Goal: Transaction & Acquisition: Purchase product/service

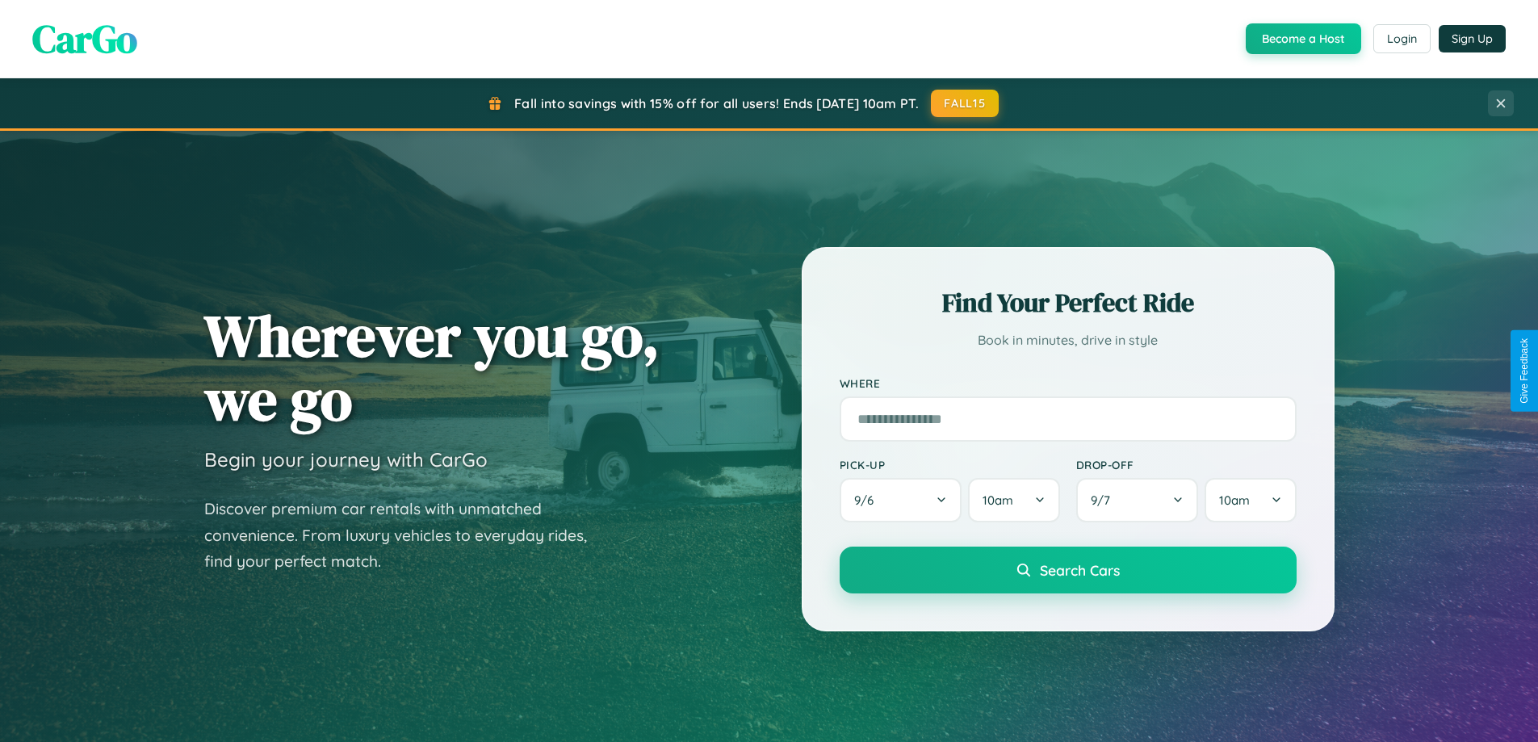
scroll to position [1111, 0]
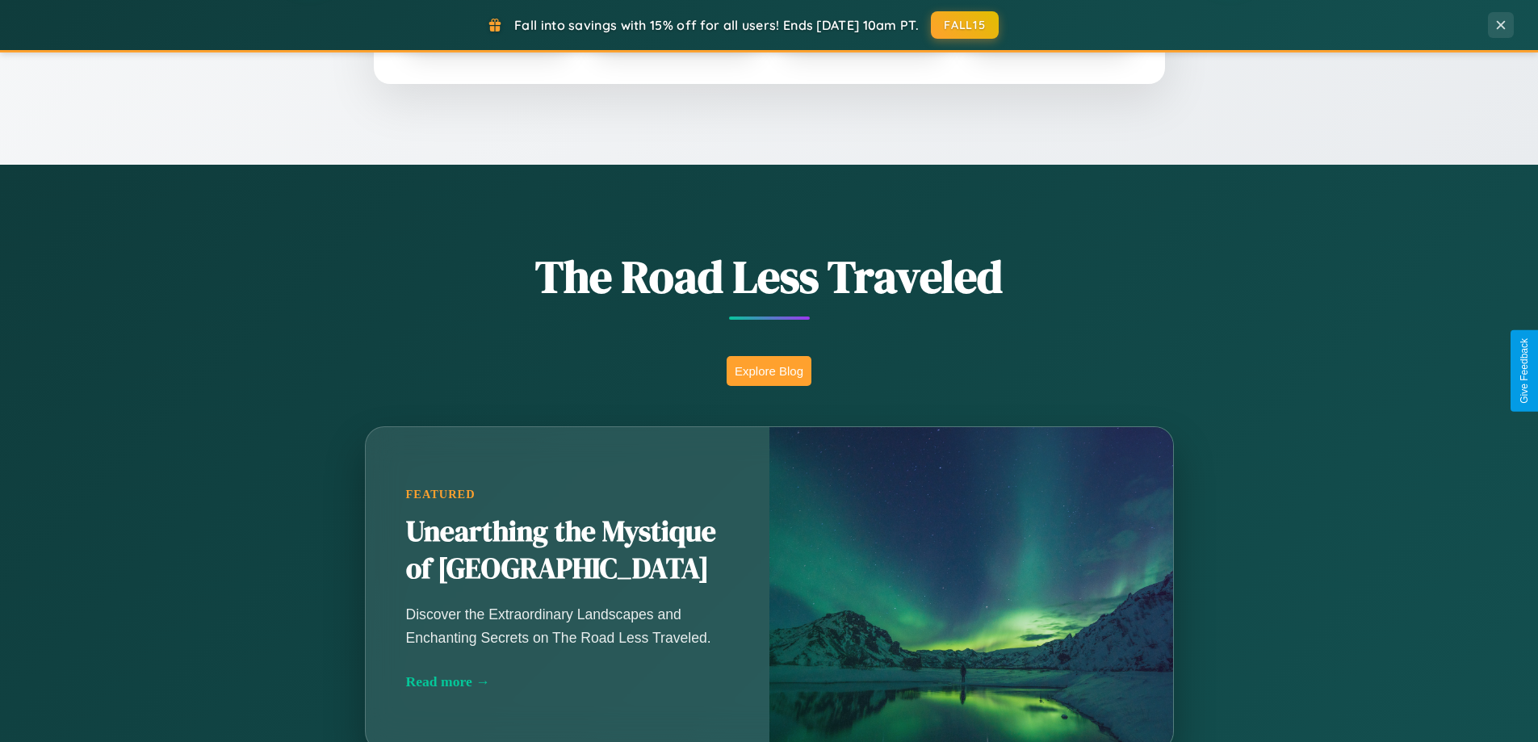
click at [769, 371] on button "Explore Blog" at bounding box center [769, 371] width 85 height 30
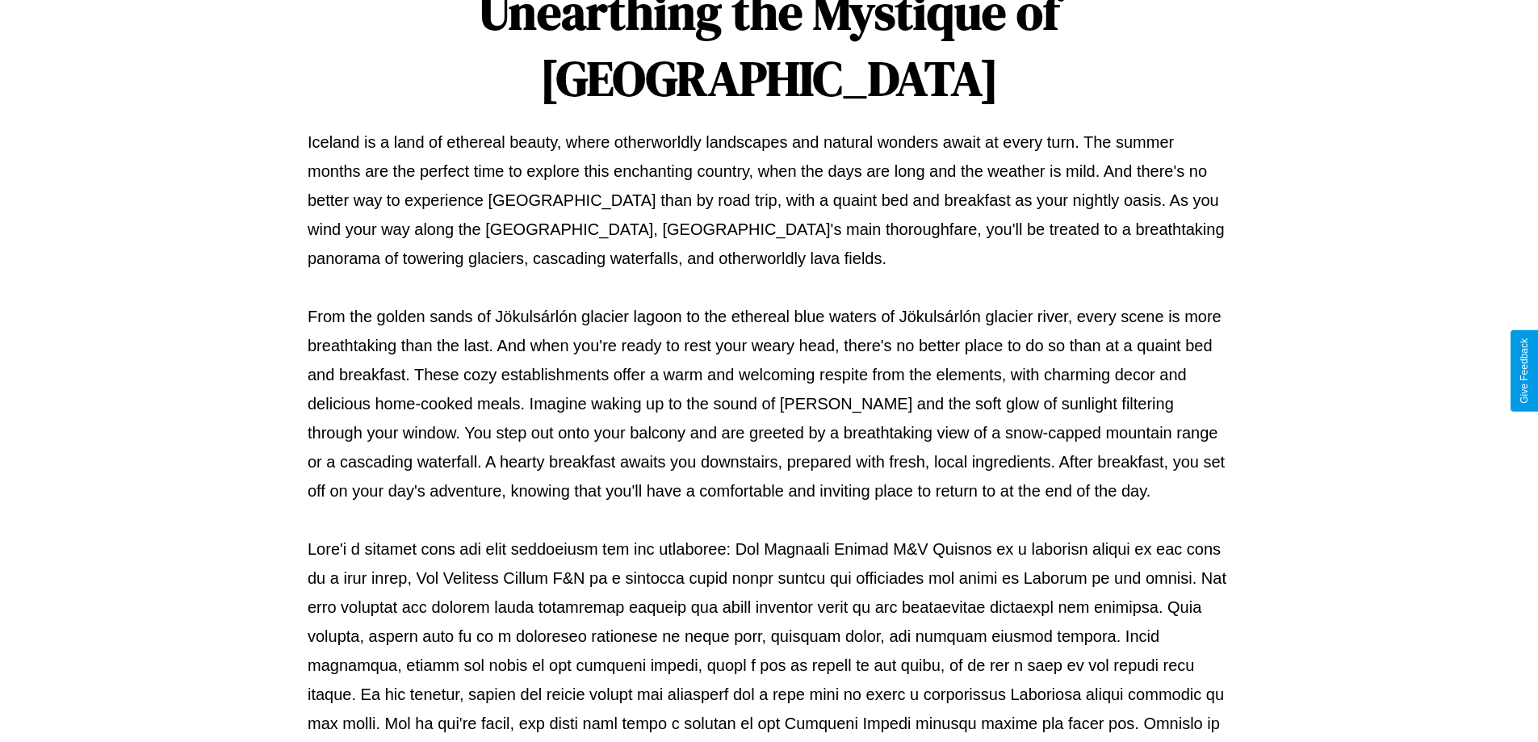
scroll to position [523, 0]
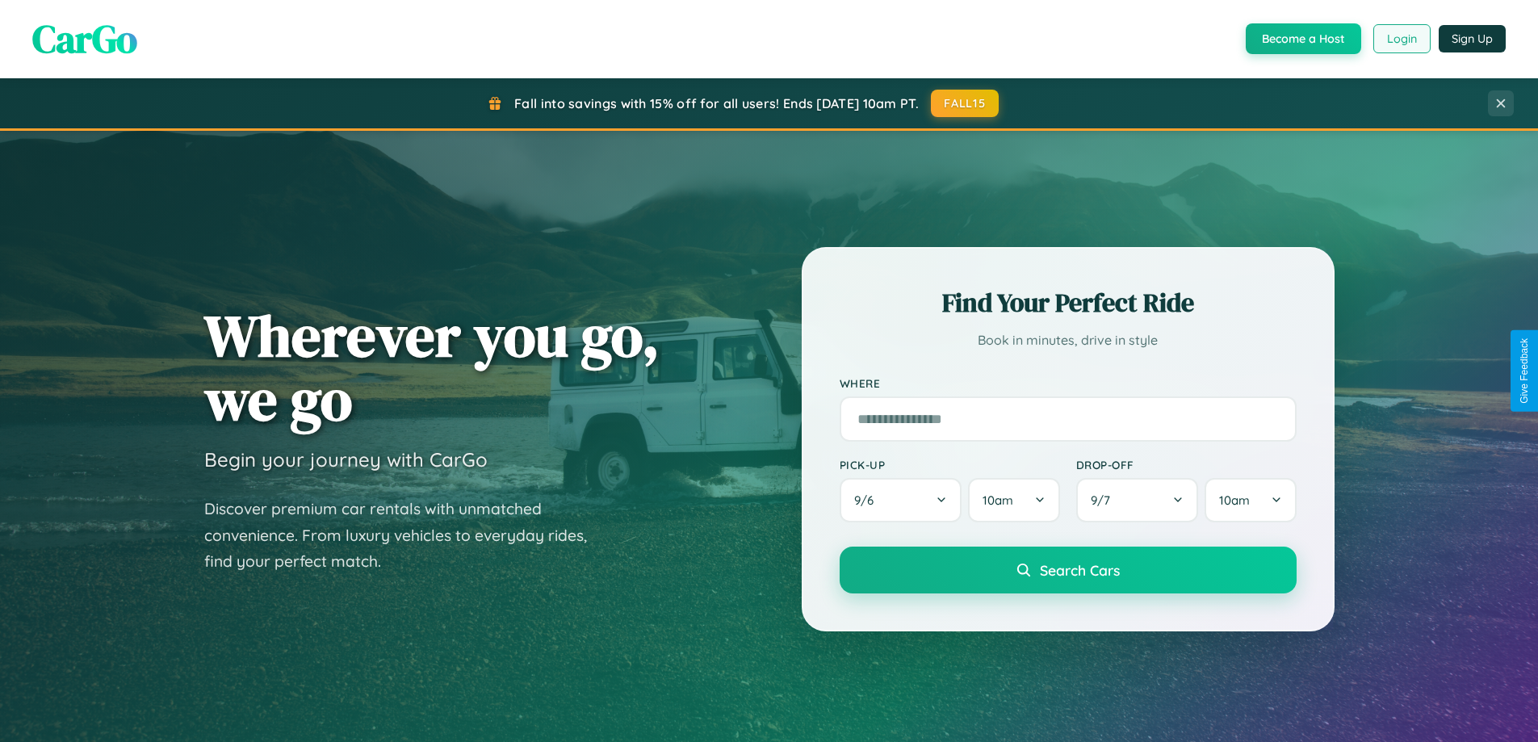
click at [1401, 39] on button "Login" at bounding box center [1402, 38] width 57 height 29
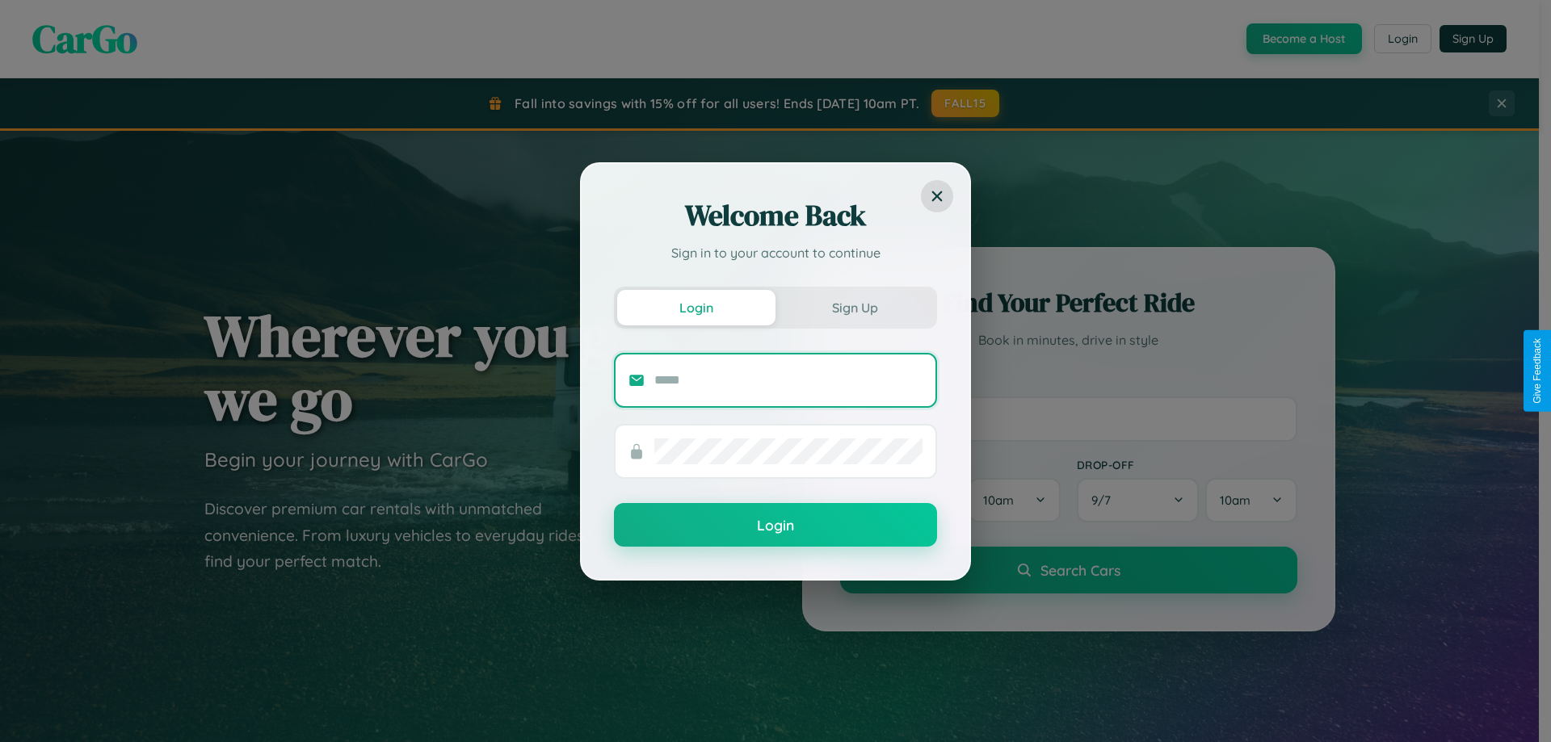
click at [788, 380] on input "text" at bounding box center [788, 380] width 268 height 26
type input "**********"
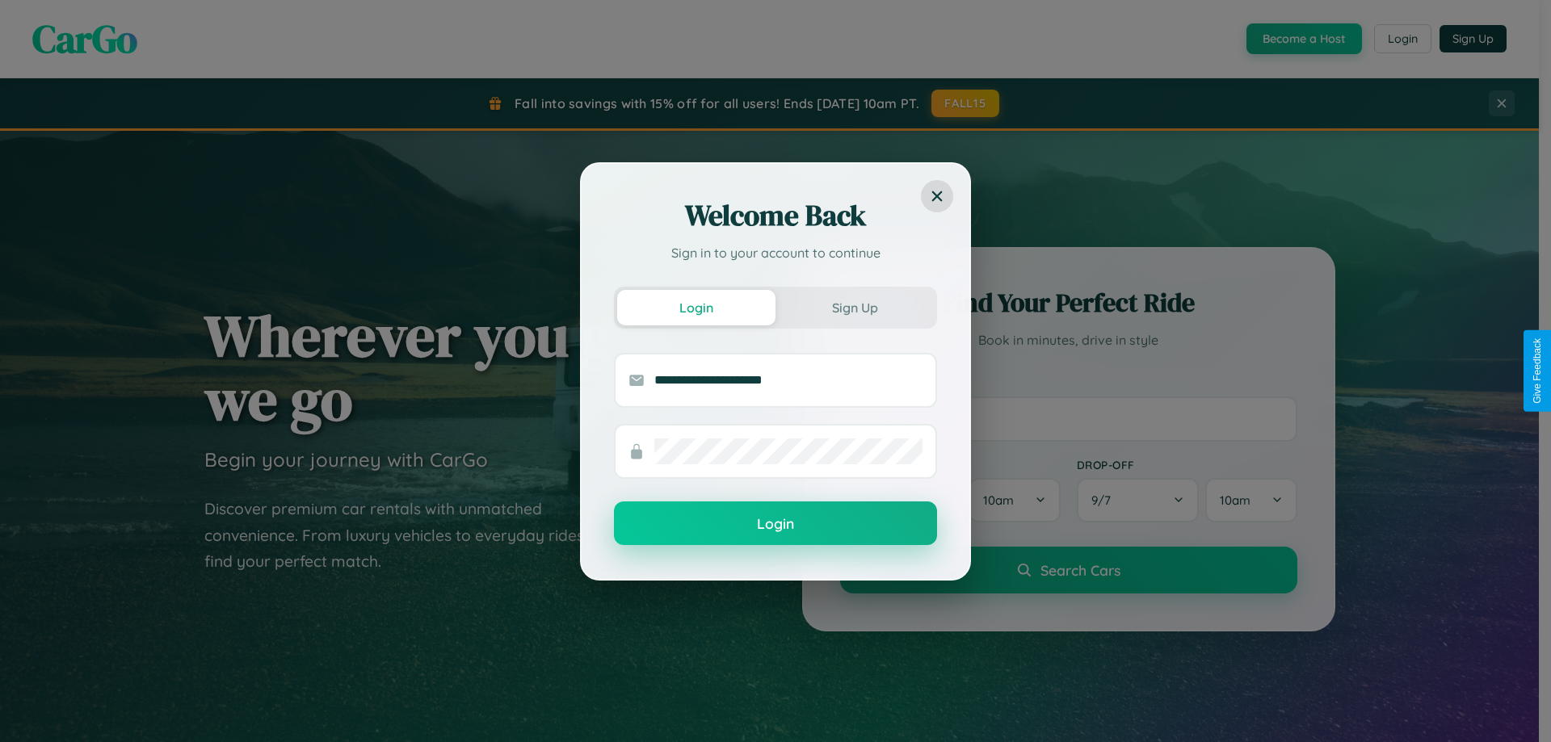
click at [775, 524] on button "Login" at bounding box center [775, 524] width 323 height 44
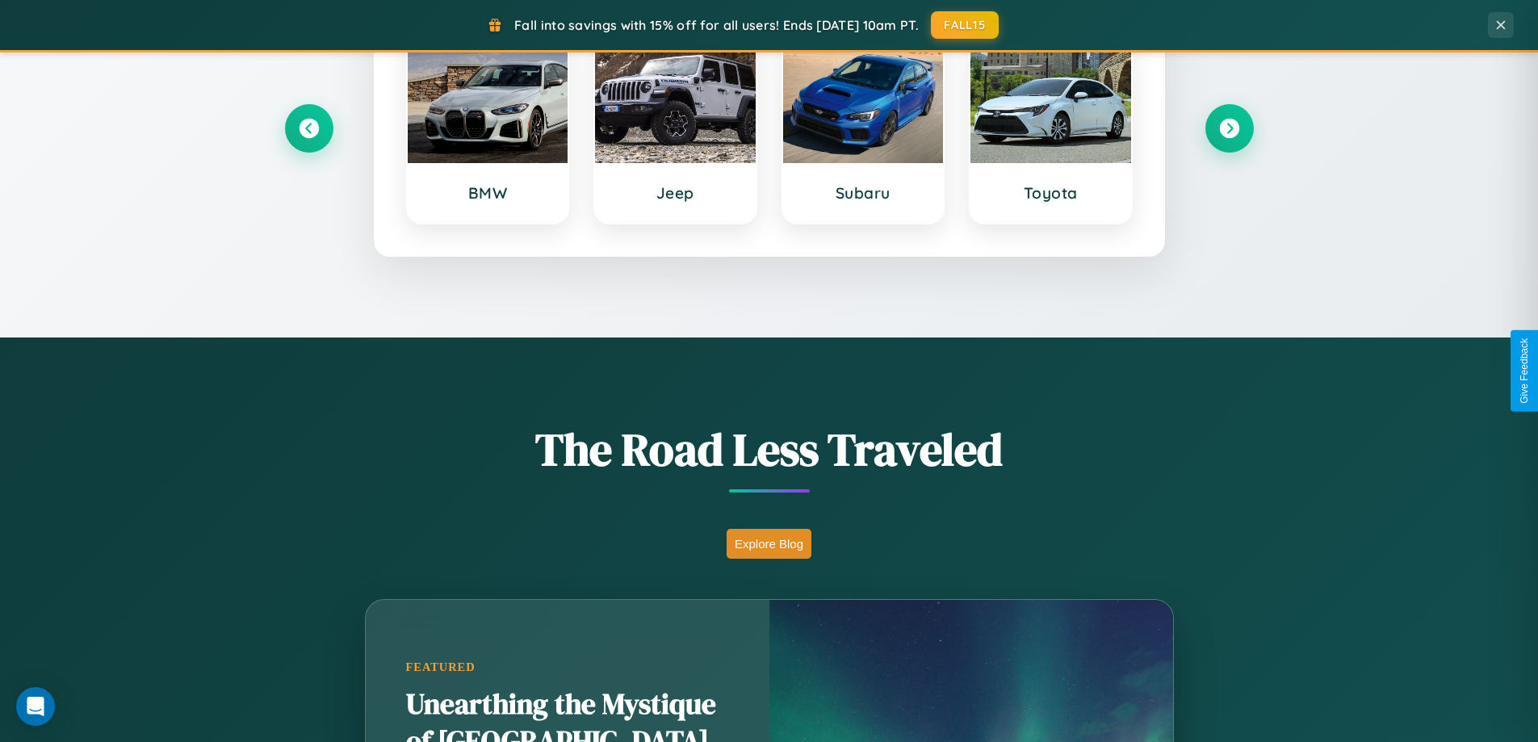
scroll to position [3108, 0]
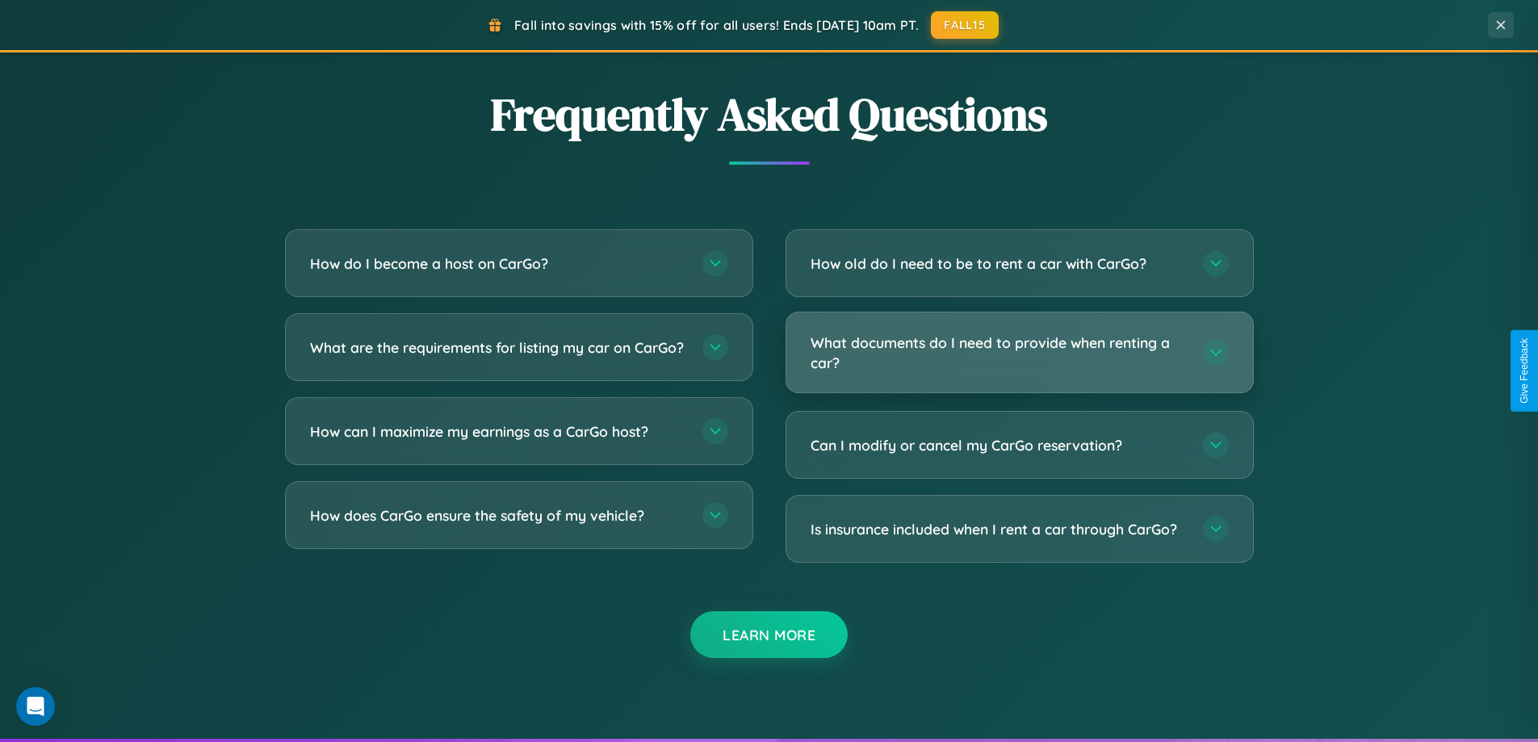
click at [1019, 353] on h3 "What documents do I need to provide when renting a car?" at bounding box center [999, 353] width 376 height 40
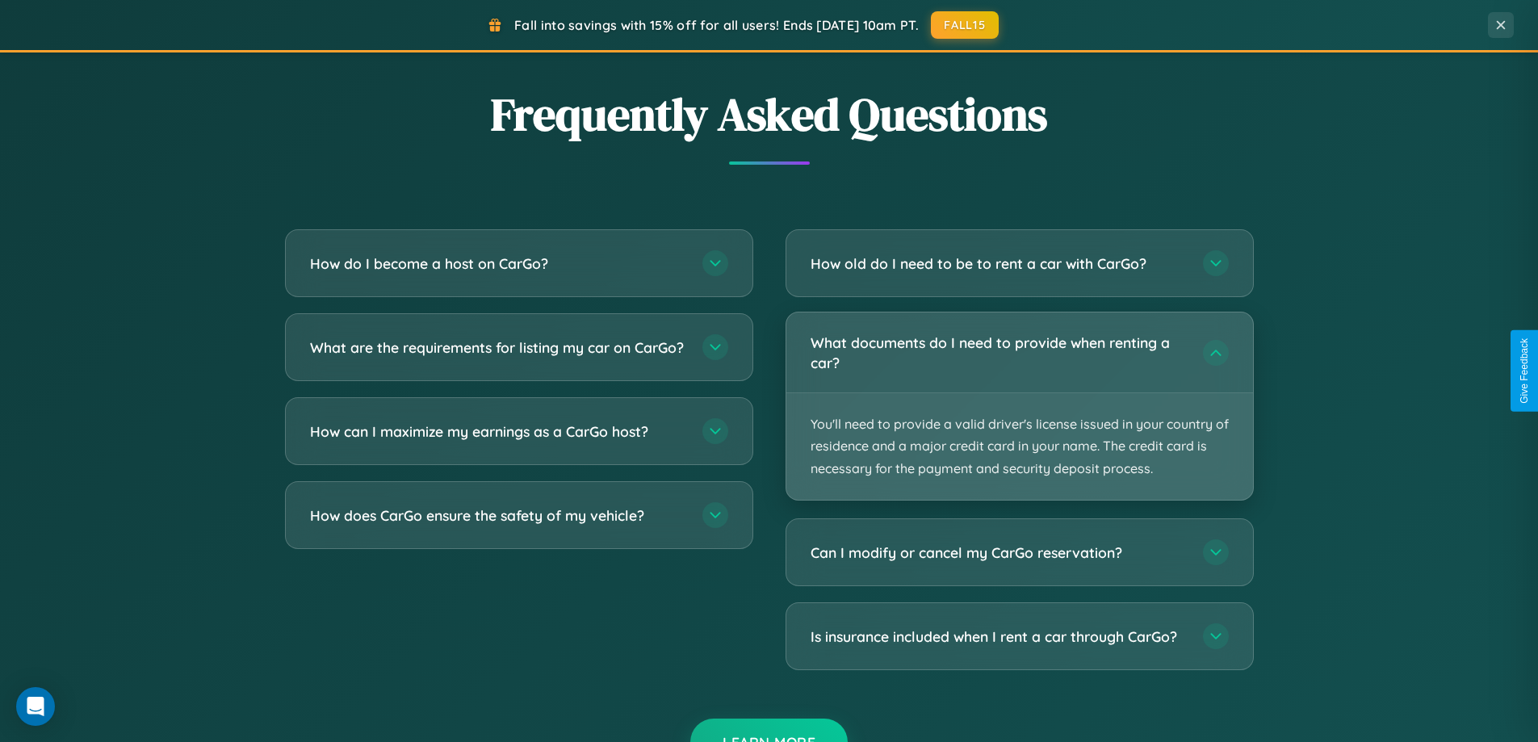
click at [1019, 405] on p "You'll need to provide a valid driver's license issued in your country of resid…" at bounding box center [1020, 446] width 467 height 107
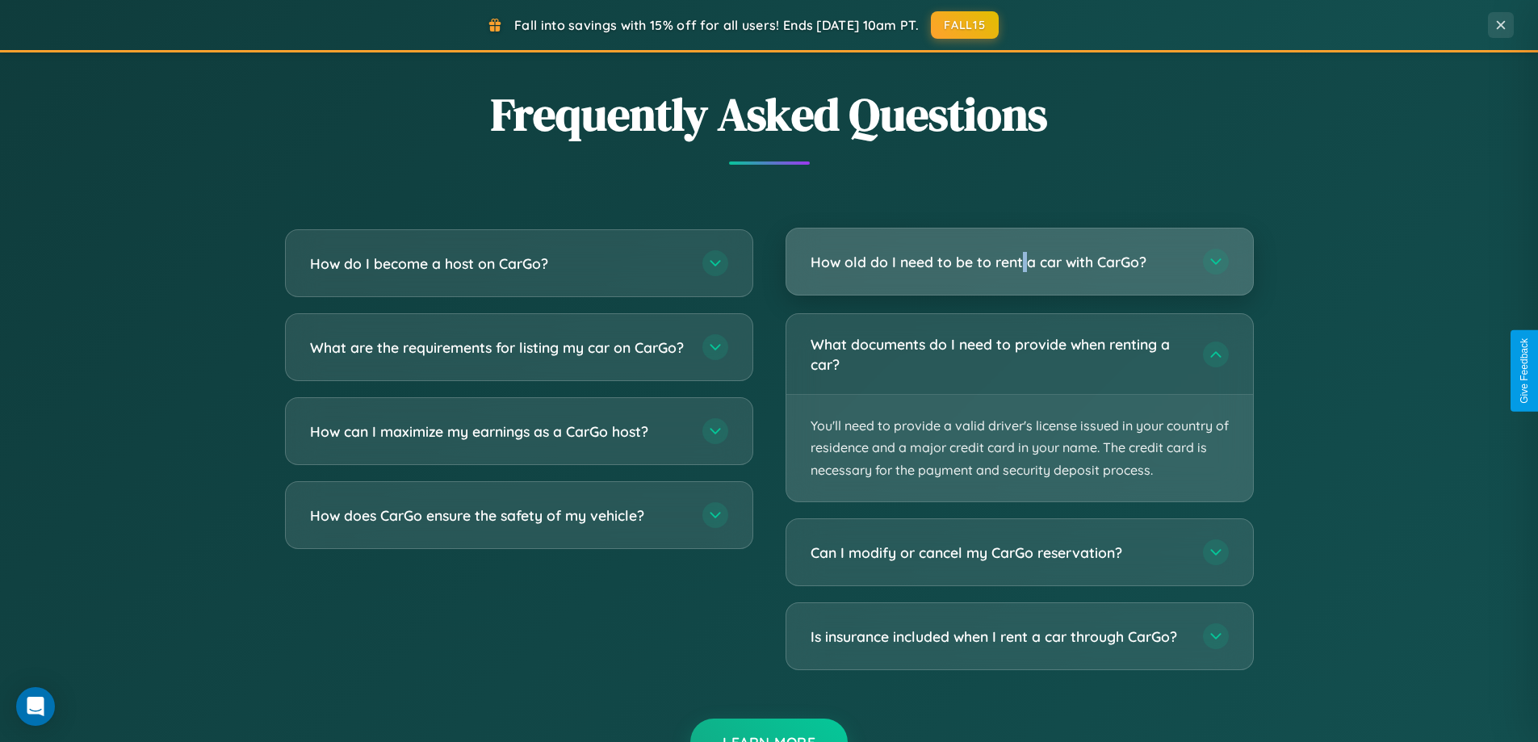
click at [1019, 262] on h3 "How old do I need to be to rent a car with CarGo?" at bounding box center [999, 262] width 376 height 20
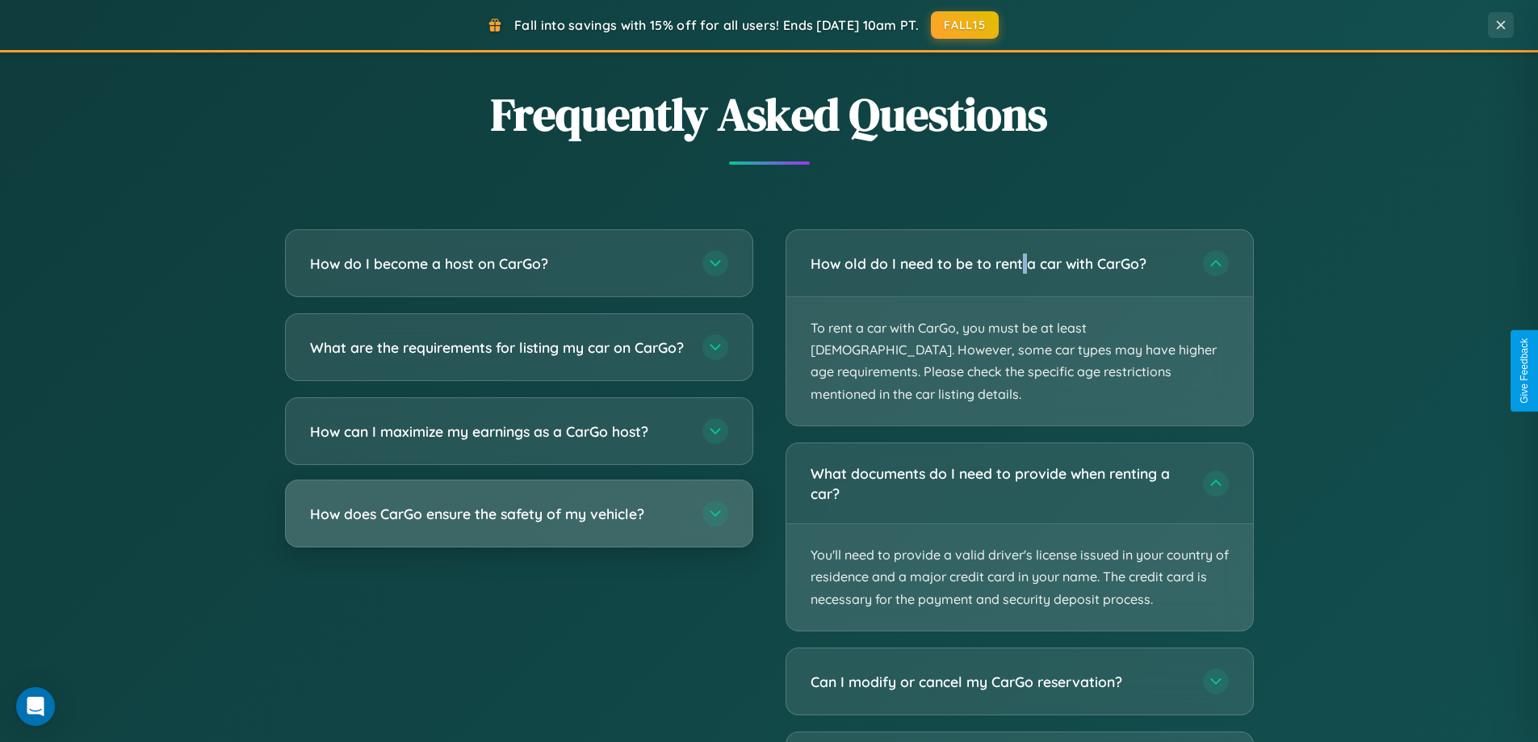
click at [518, 524] on h3 "How does CarGo ensure the safety of my vehicle?" at bounding box center [498, 514] width 376 height 20
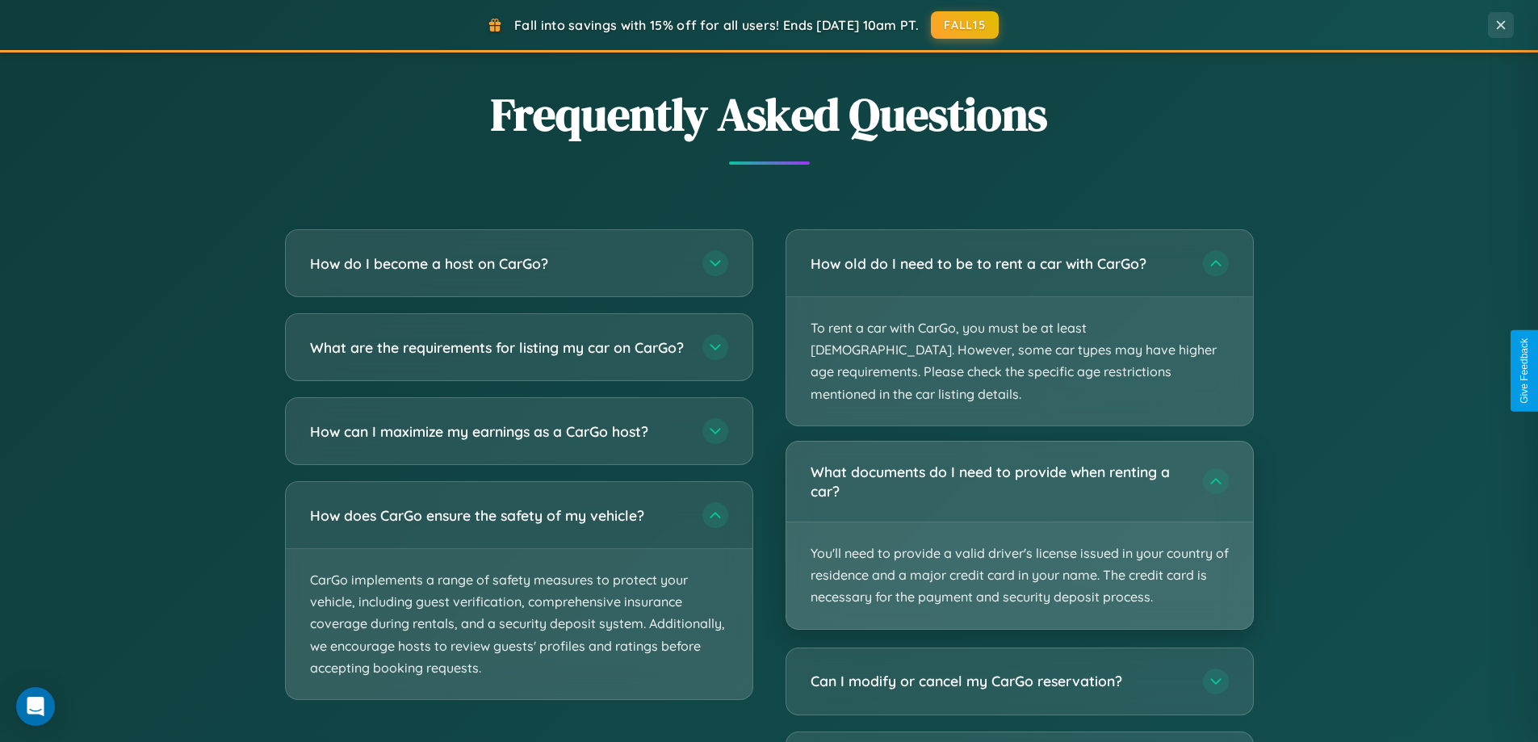
click at [1019, 523] on p "You'll need to provide a valid driver's license issued in your country of resid…" at bounding box center [1020, 576] width 467 height 107
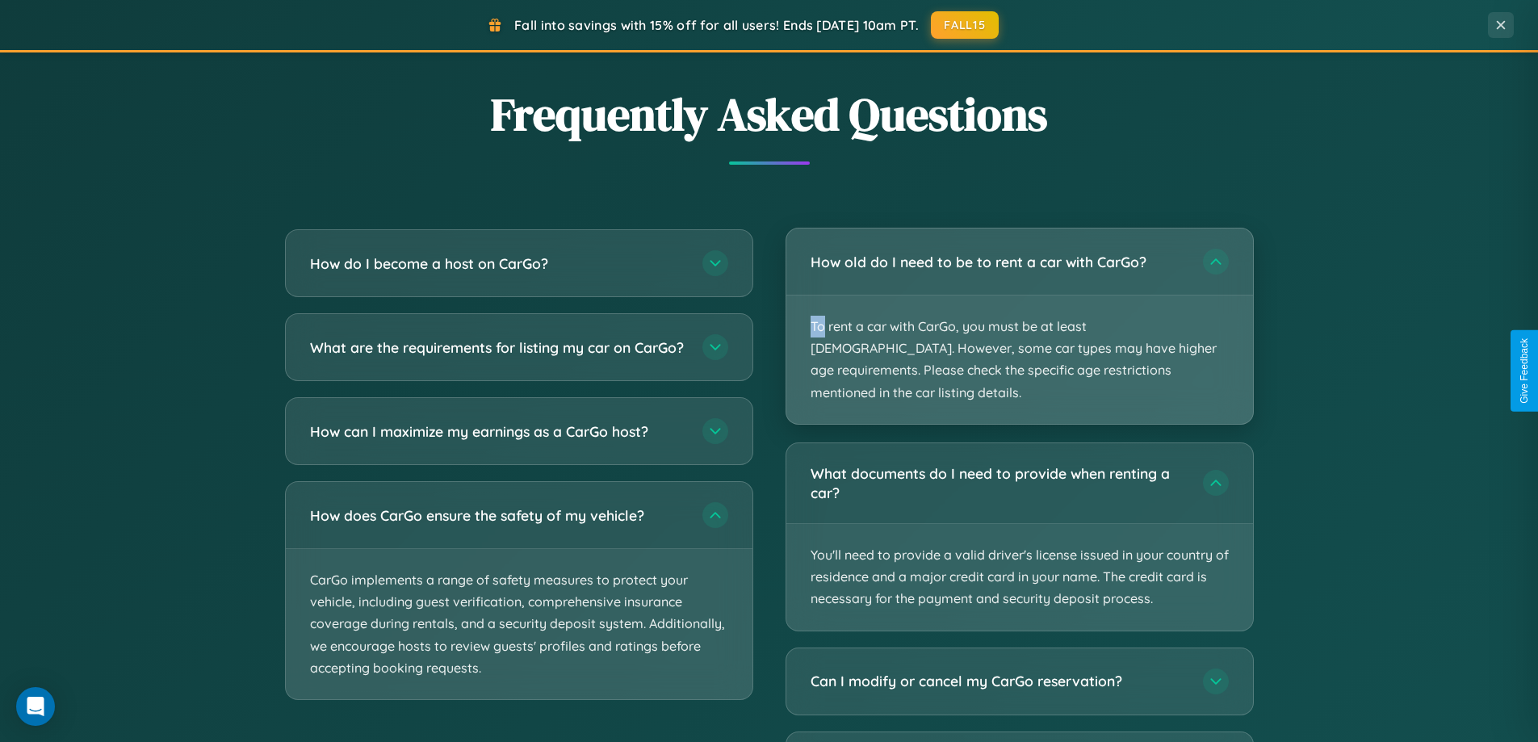
click at [1019, 316] on p "To rent a car with CarGo, you must be at least [DEMOGRAPHIC_DATA]. However, som…" at bounding box center [1020, 360] width 467 height 128
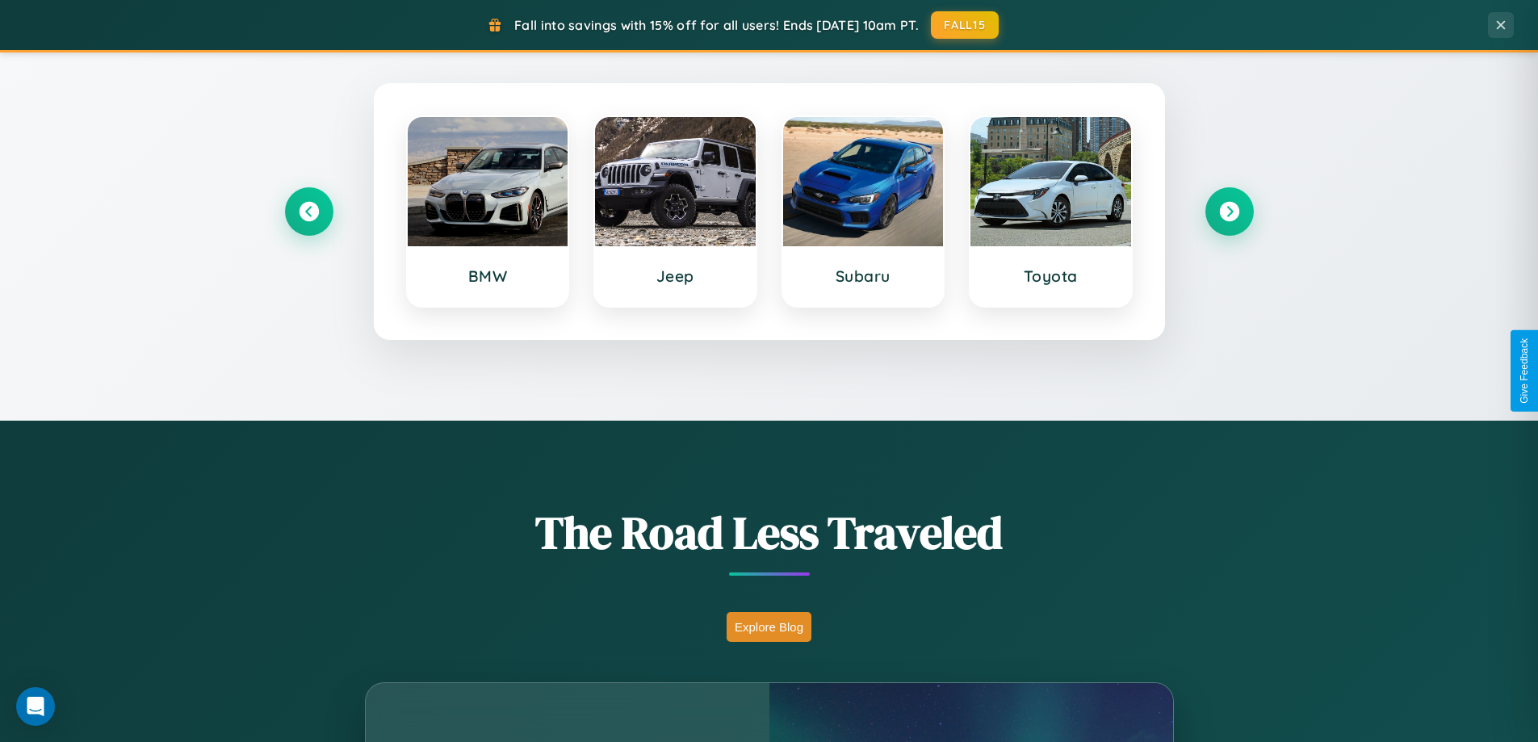
scroll to position [696, 0]
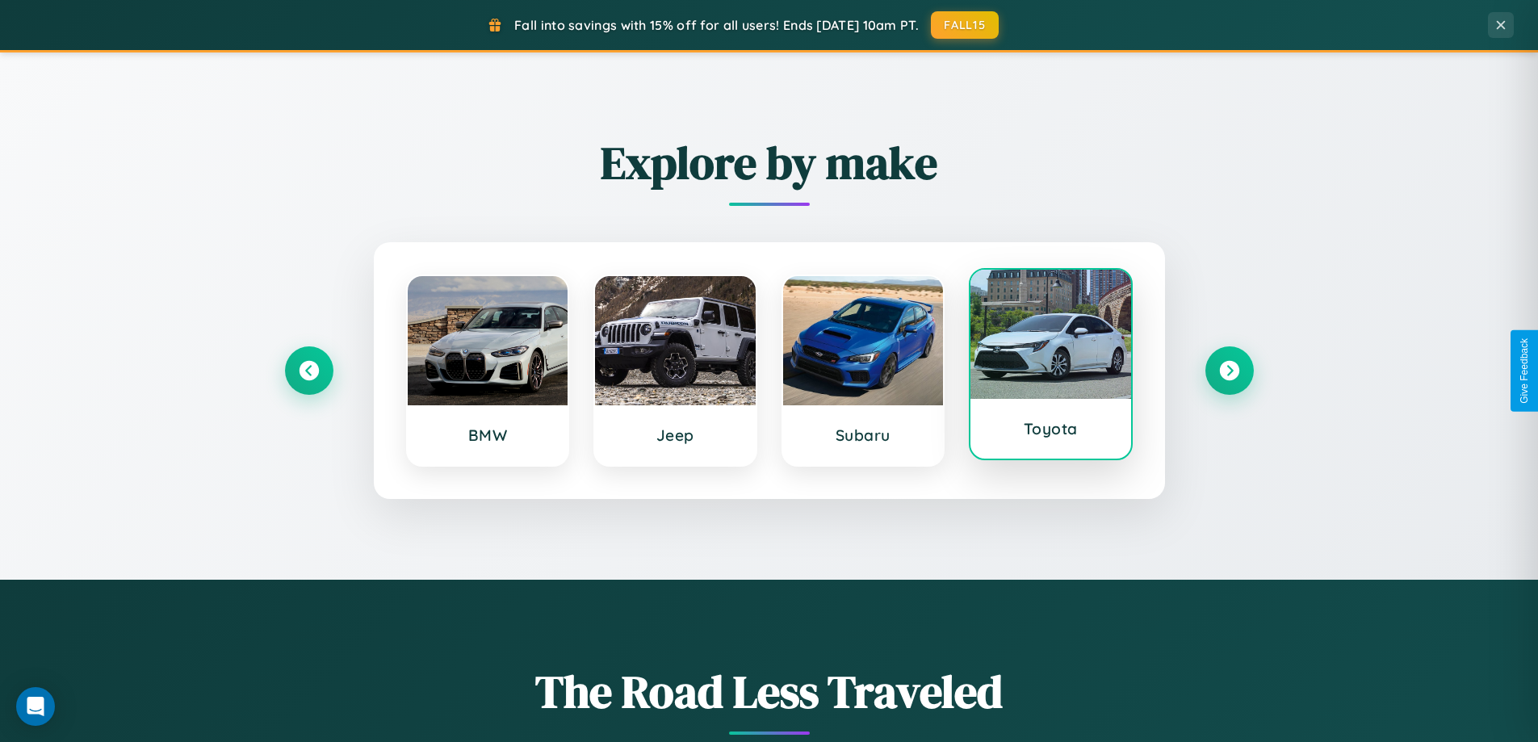
click at [1051, 364] on div at bounding box center [1051, 334] width 161 height 129
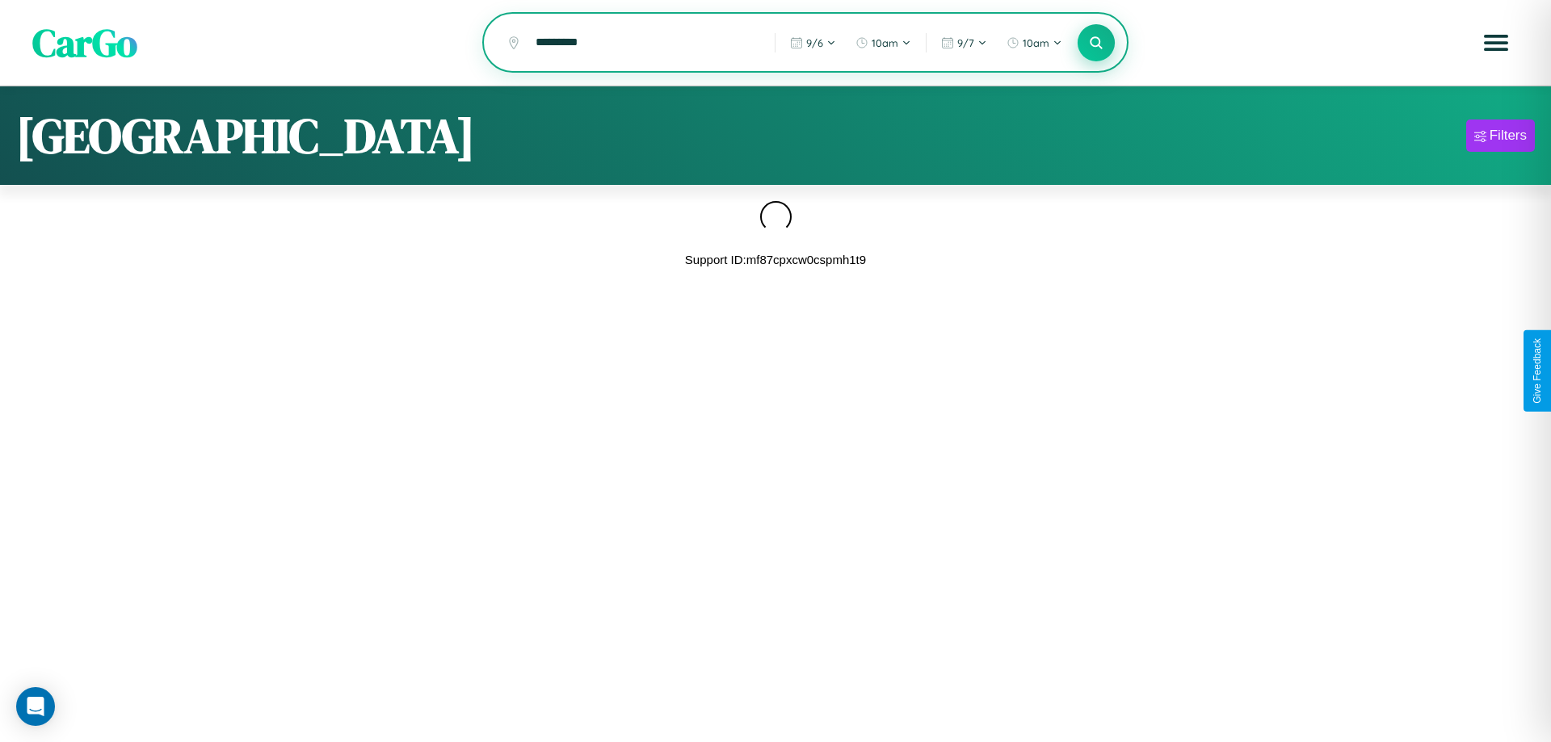
click at [1096, 44] on icon at bounding box center [1095, 42] width 15 height 15
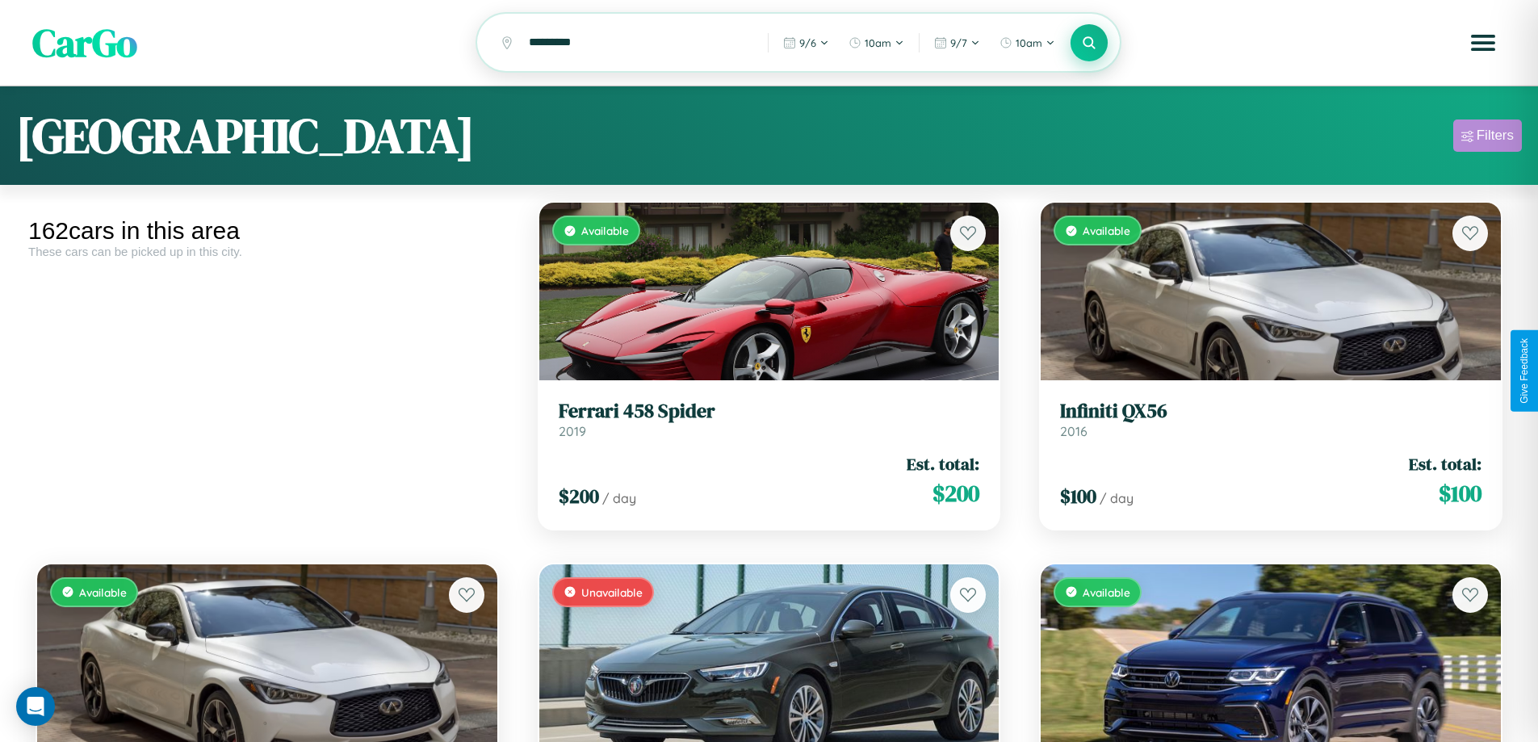
click at [1488, 138] on div "Filters" at bounding box center [1495, 136] width 37 height 16
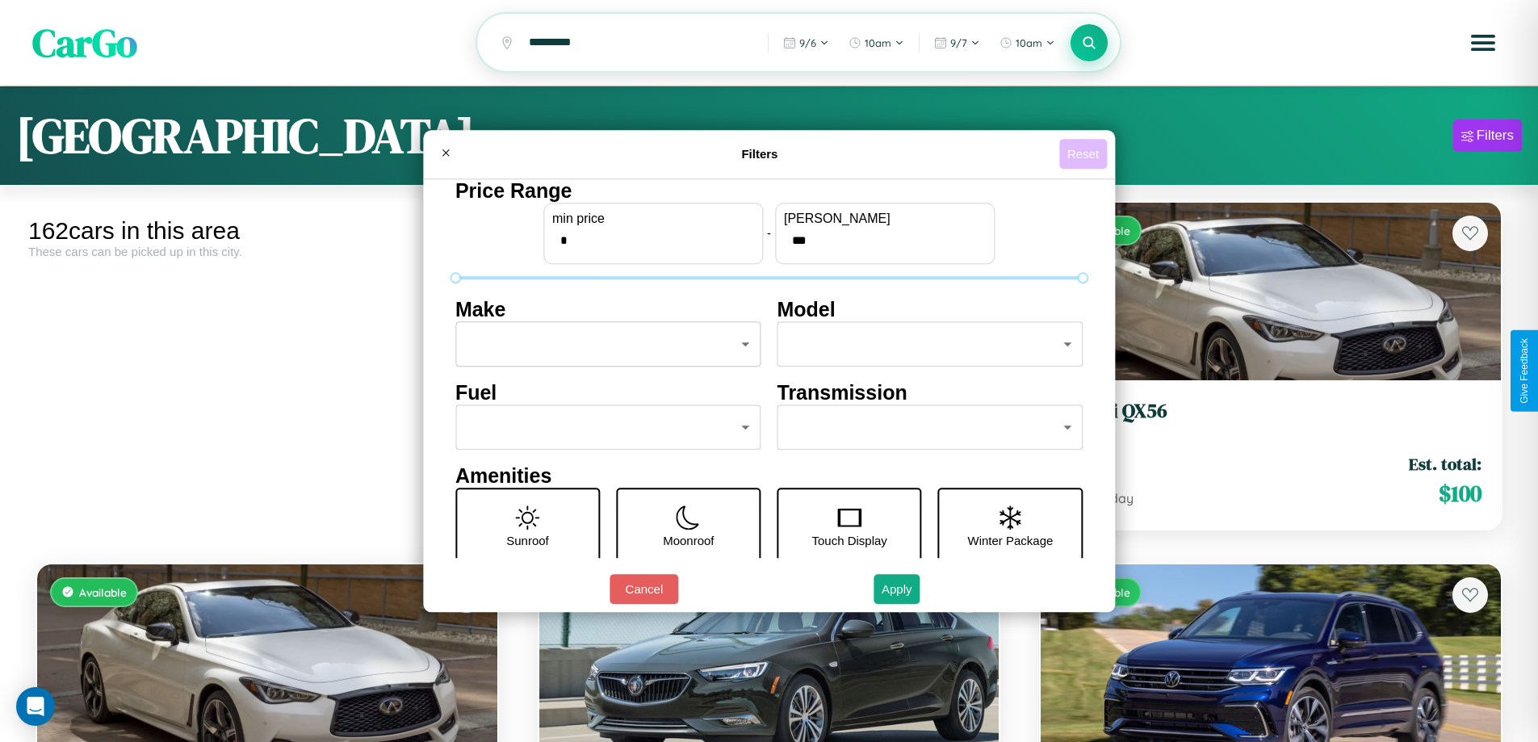
click at [1085, 153] on button "Reset" at bounding box center [1084, 154] width 48 height 30
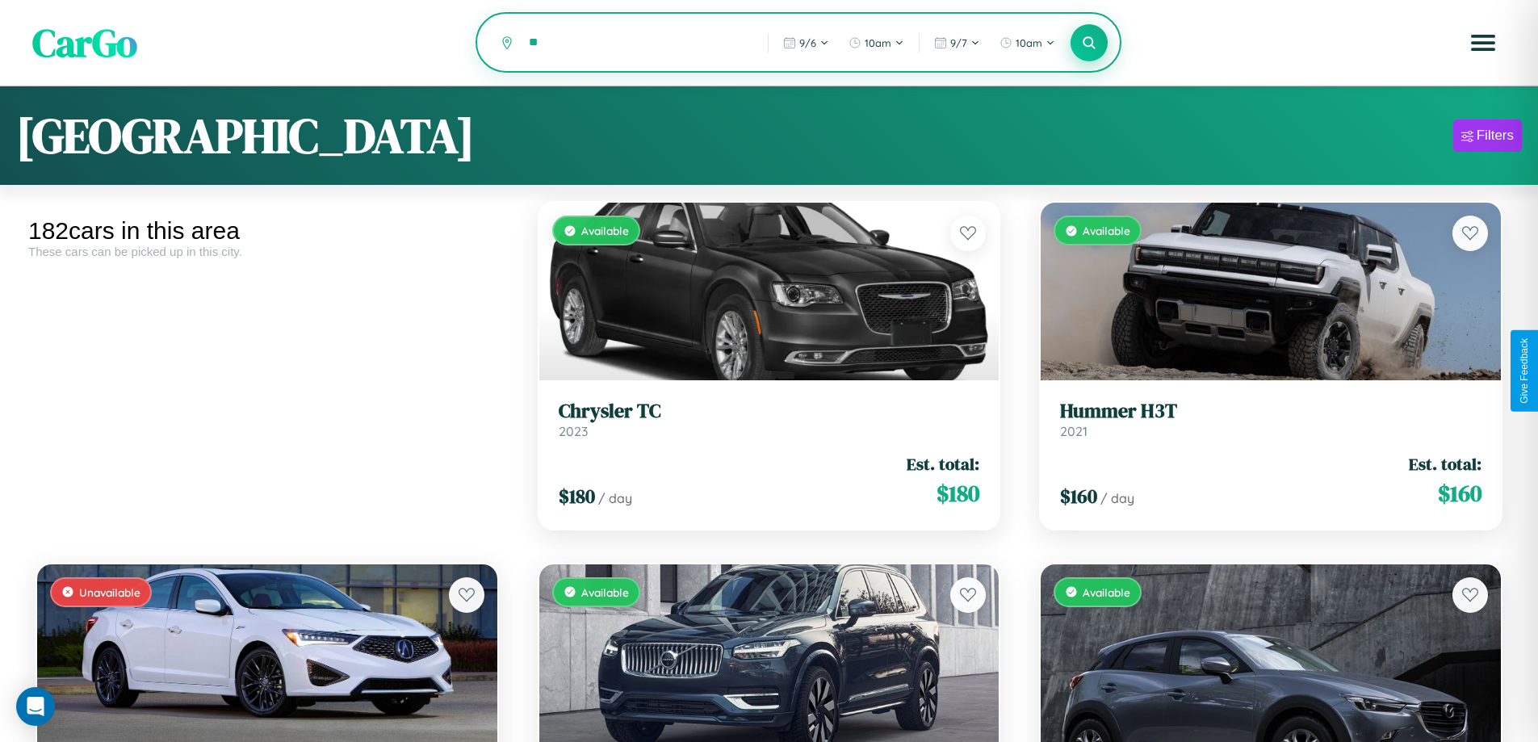
type input "*"
type input "********"
click at [1089, 43] on icon at bounding box center [1089, 42] width 15 height 15
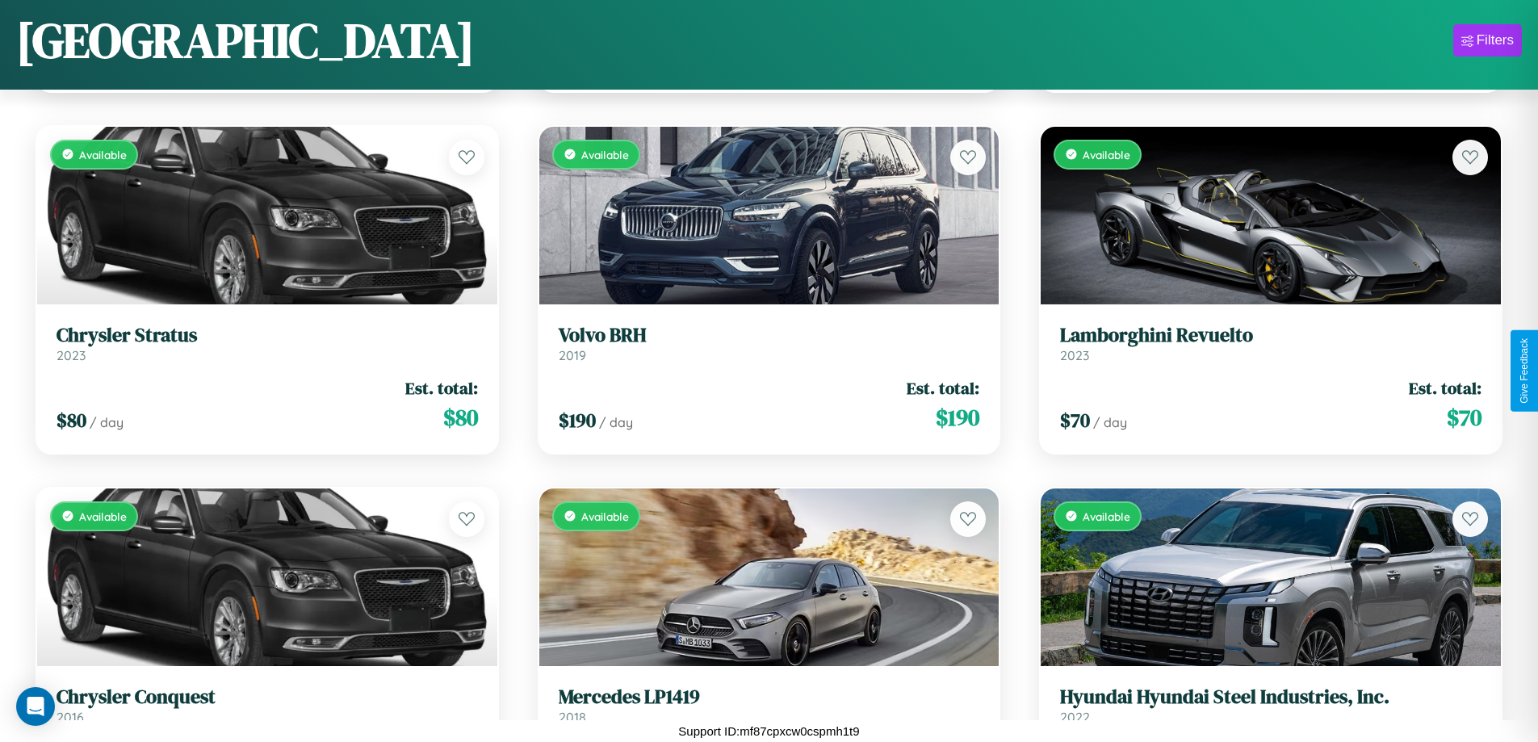
scroll to position [9991, 0]
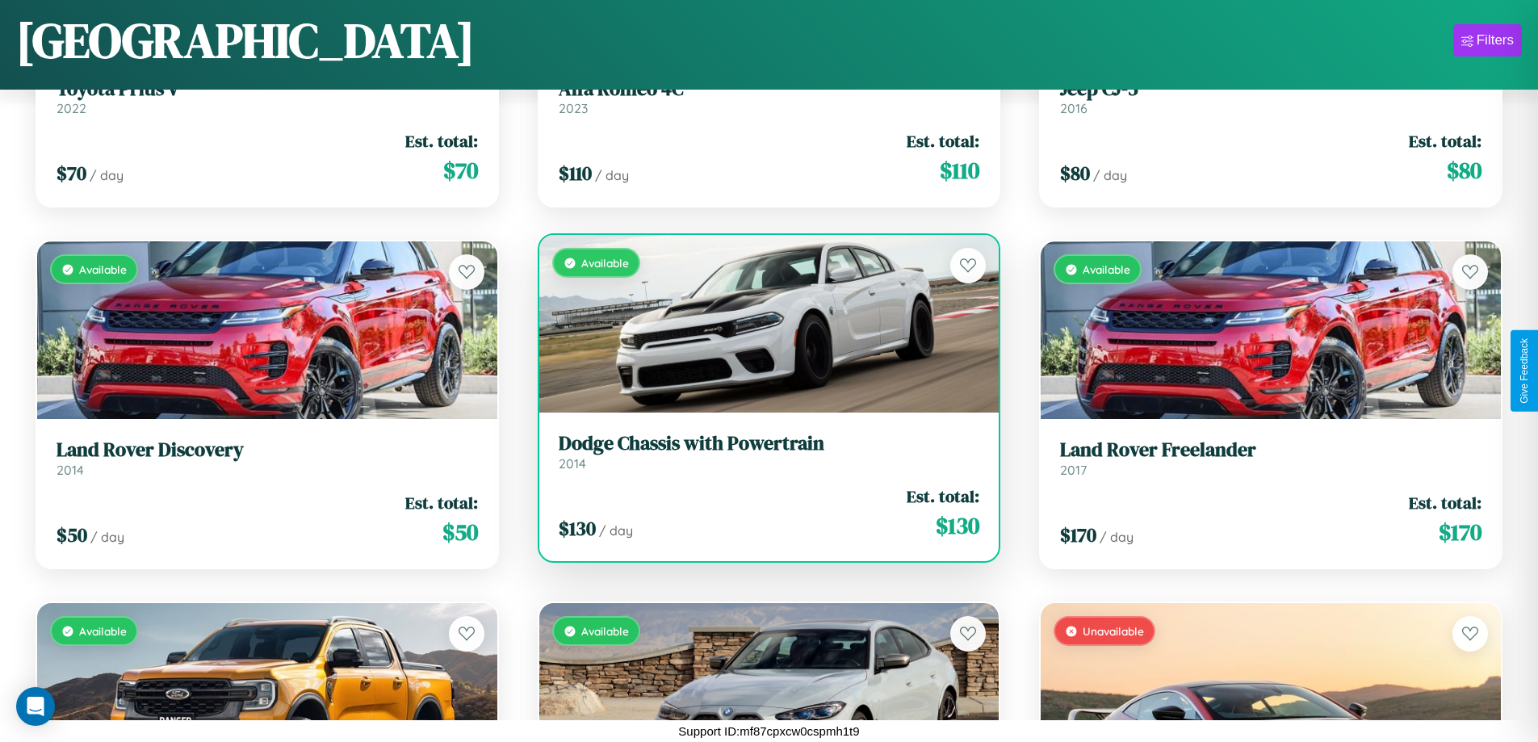
click at [762, 458] on link "Dodge Chassis with Powertrain 2014" at bounding box center [770, 452] width 422 height 40
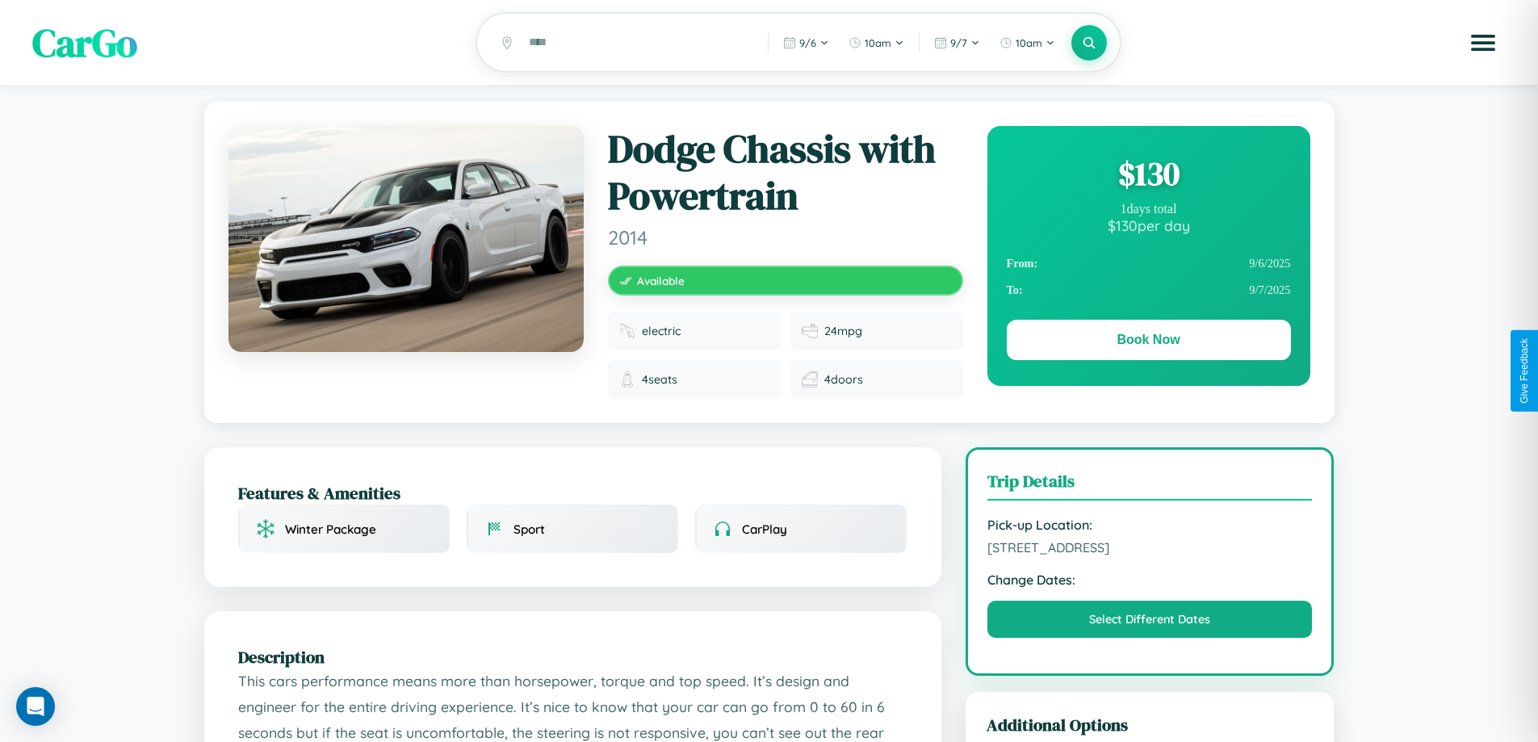
scroll to position [432, 0]
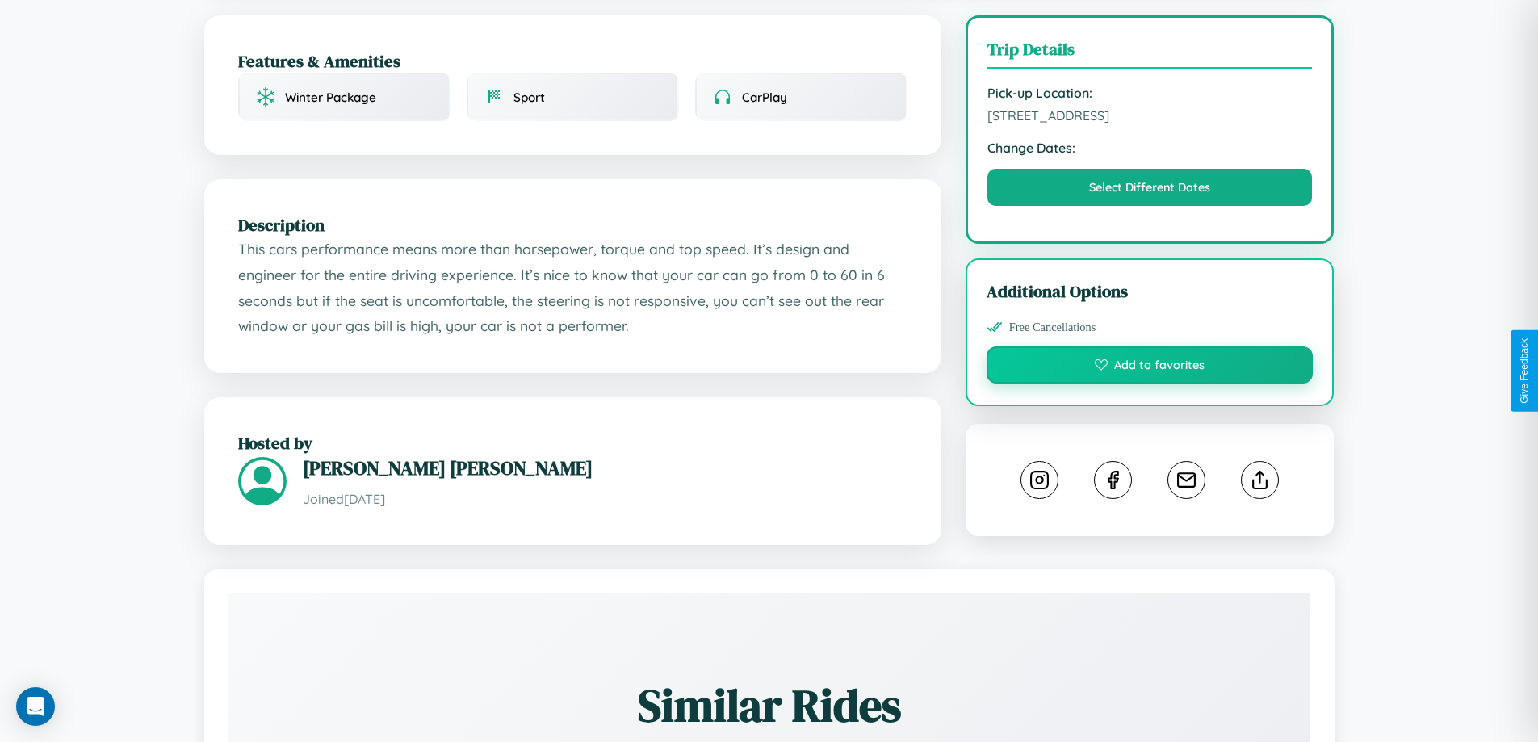
click at [1150, 367] on button "Add to favorites" at bounding box center [1150, 364] width 327 height 37
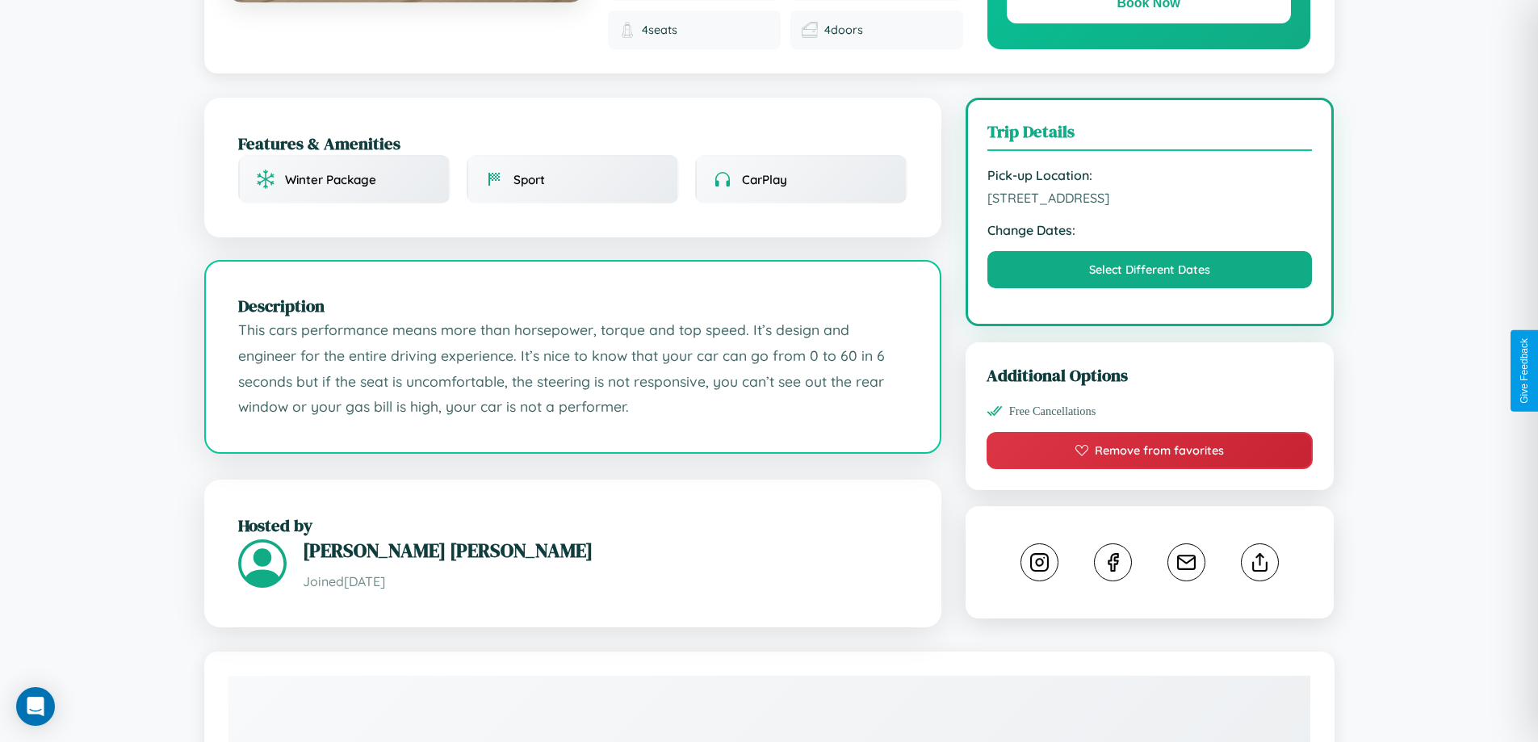
scroll to position [179, 0]
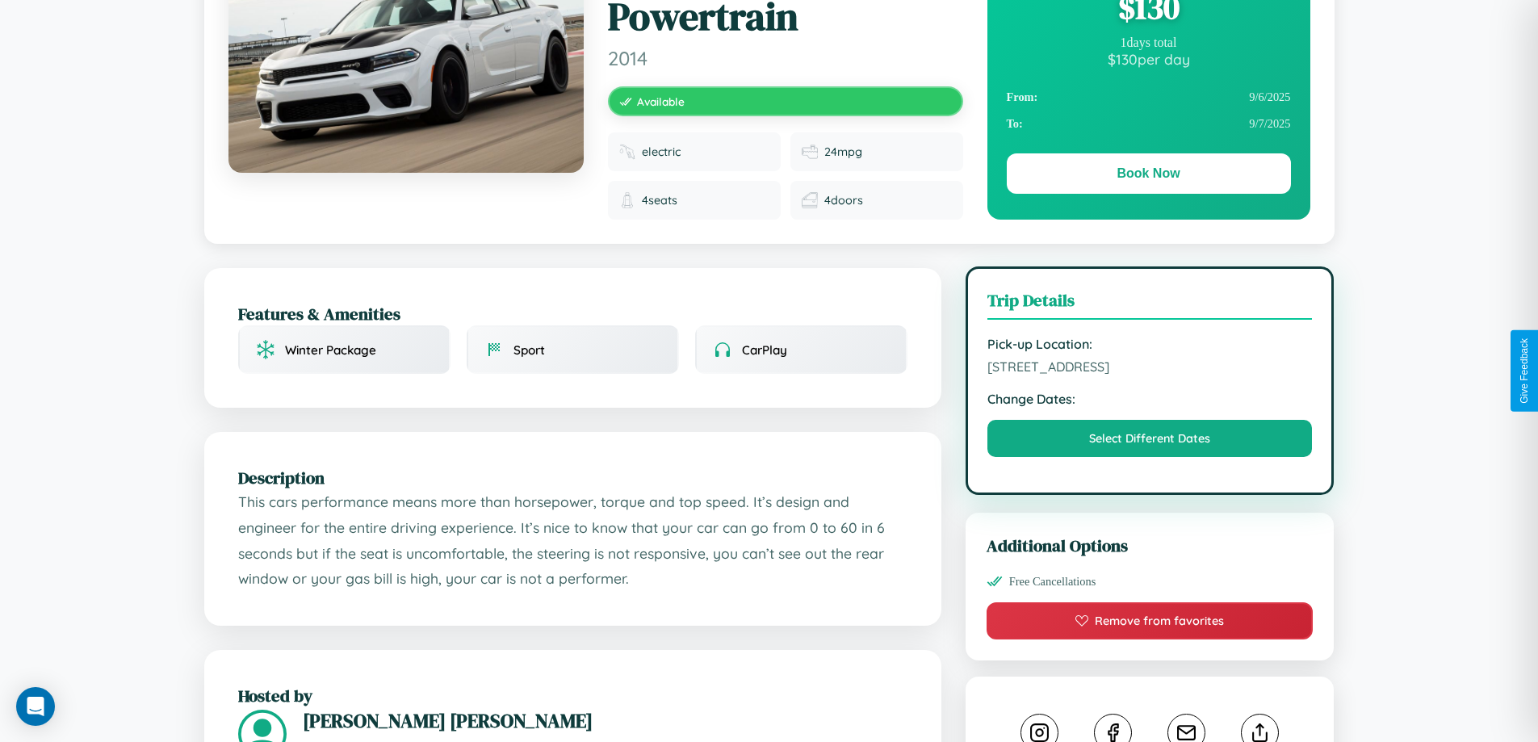
click at [1150, 371] on span "7443 Church Street Yokohama 61255 Japan" at bounding box center [1150, 367] width 325 height 16
click at [1150, 369] on span "7443 Church Street Yokohama 61255 Japan" at bounding box center [1150, 367] width 325 height 16
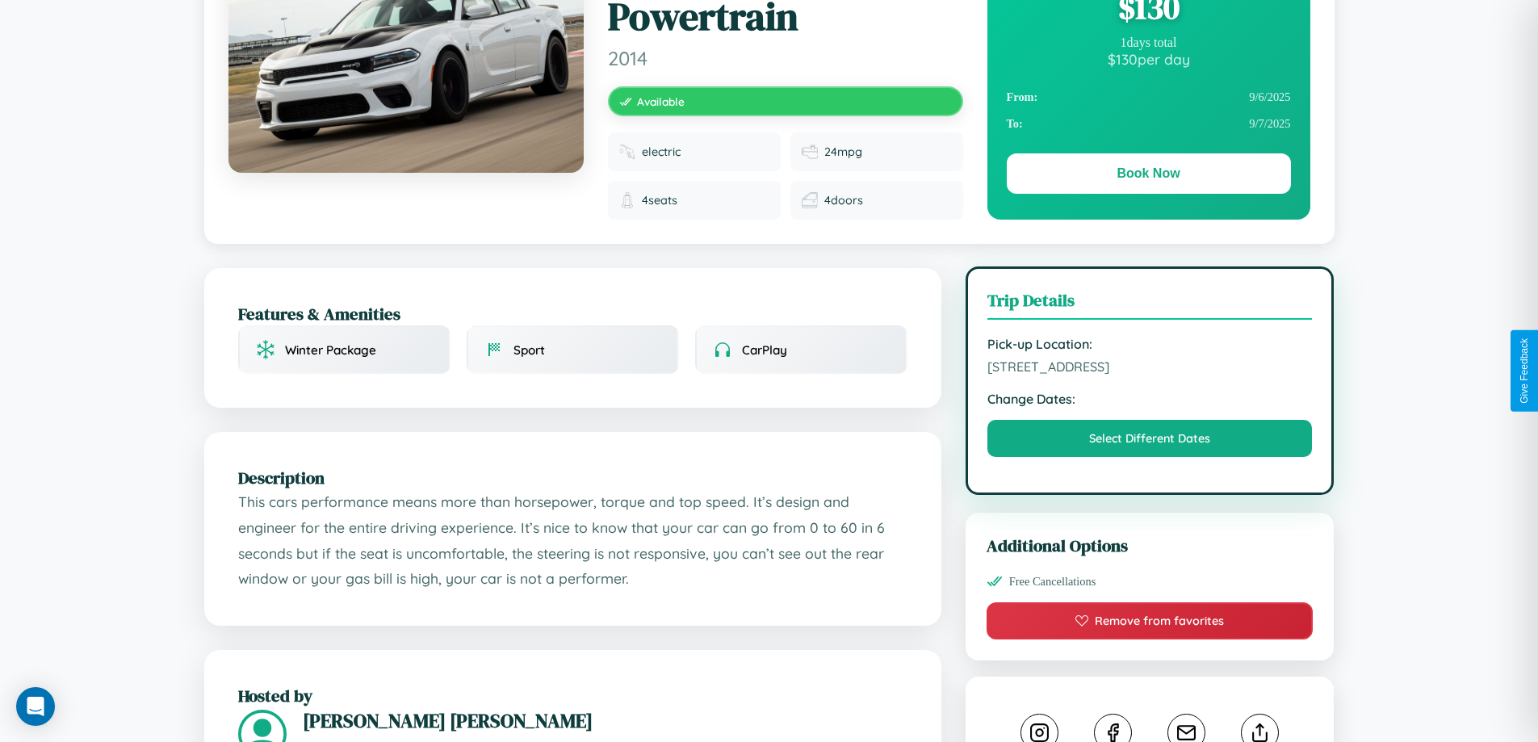
click at [1150, 369] on span "7443 Church Street Yokohama 61255 Japan" at bounding box center [1150, 367] width 325 height 16
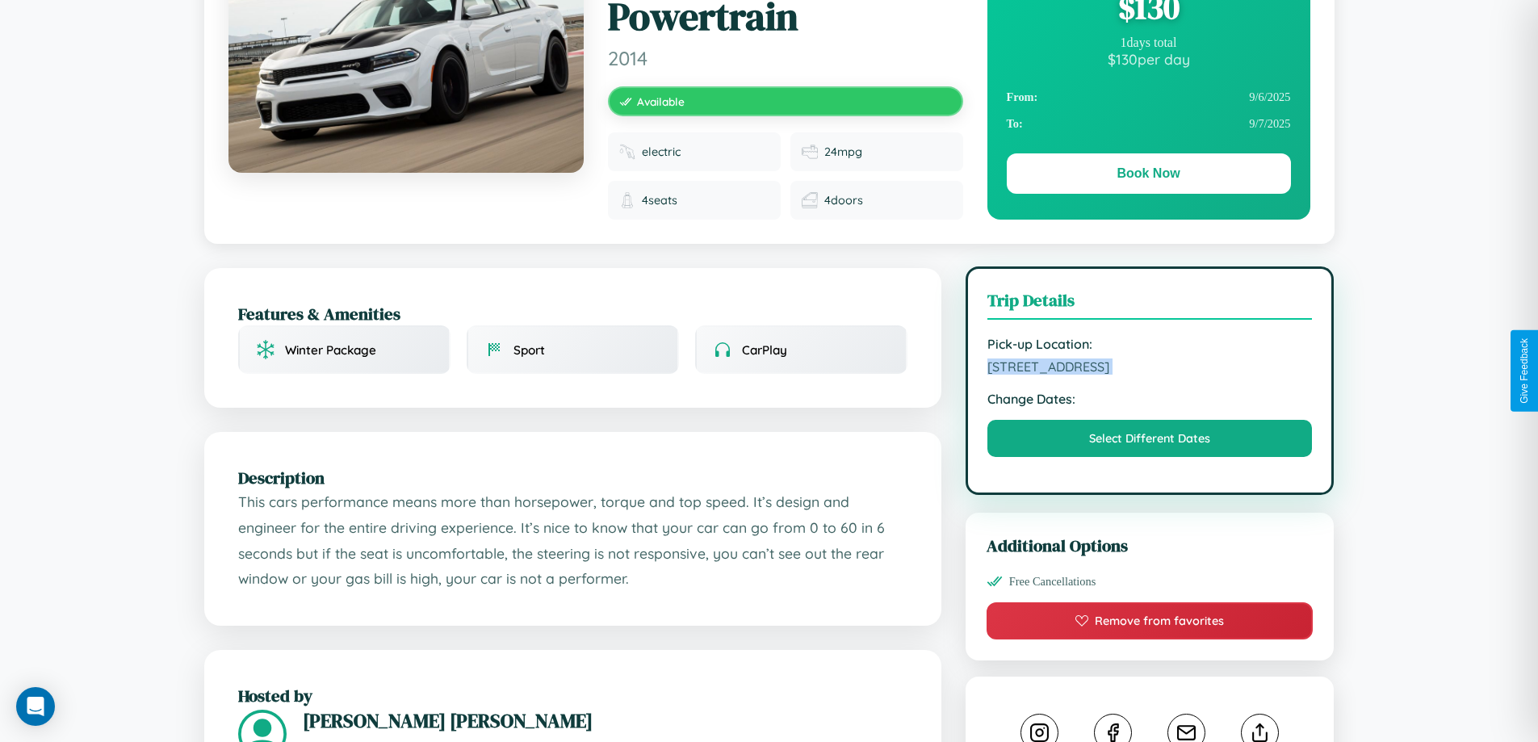
click at [1150, 369] on span "7443 Church Street Yokohama 61255 Japan" at bounding box center [1150, 367] width 325 height 16
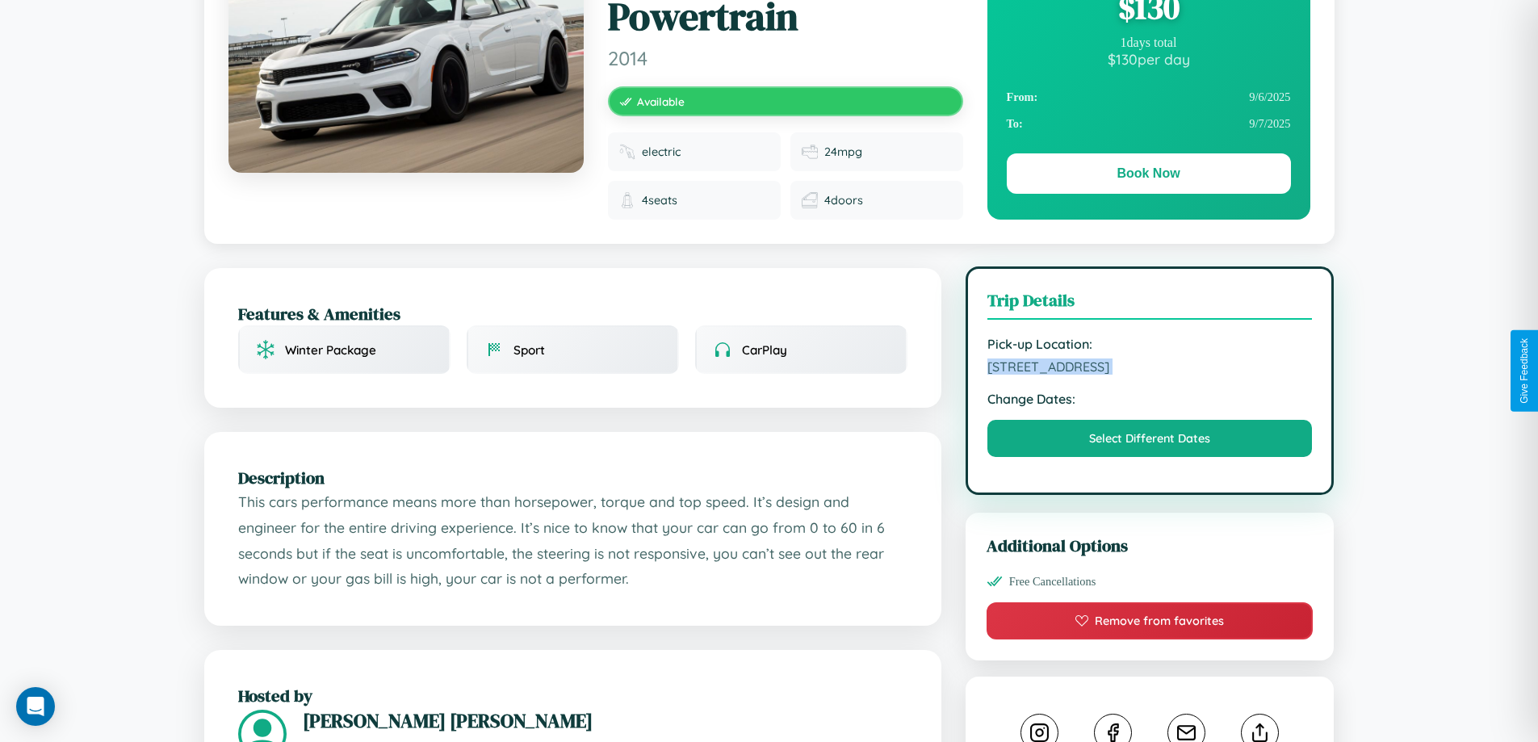
click at [1150, 369] on span "7443 Church Street Yokohama 61255 Japan" at bounding box center [1150, 367] width 325 height 16
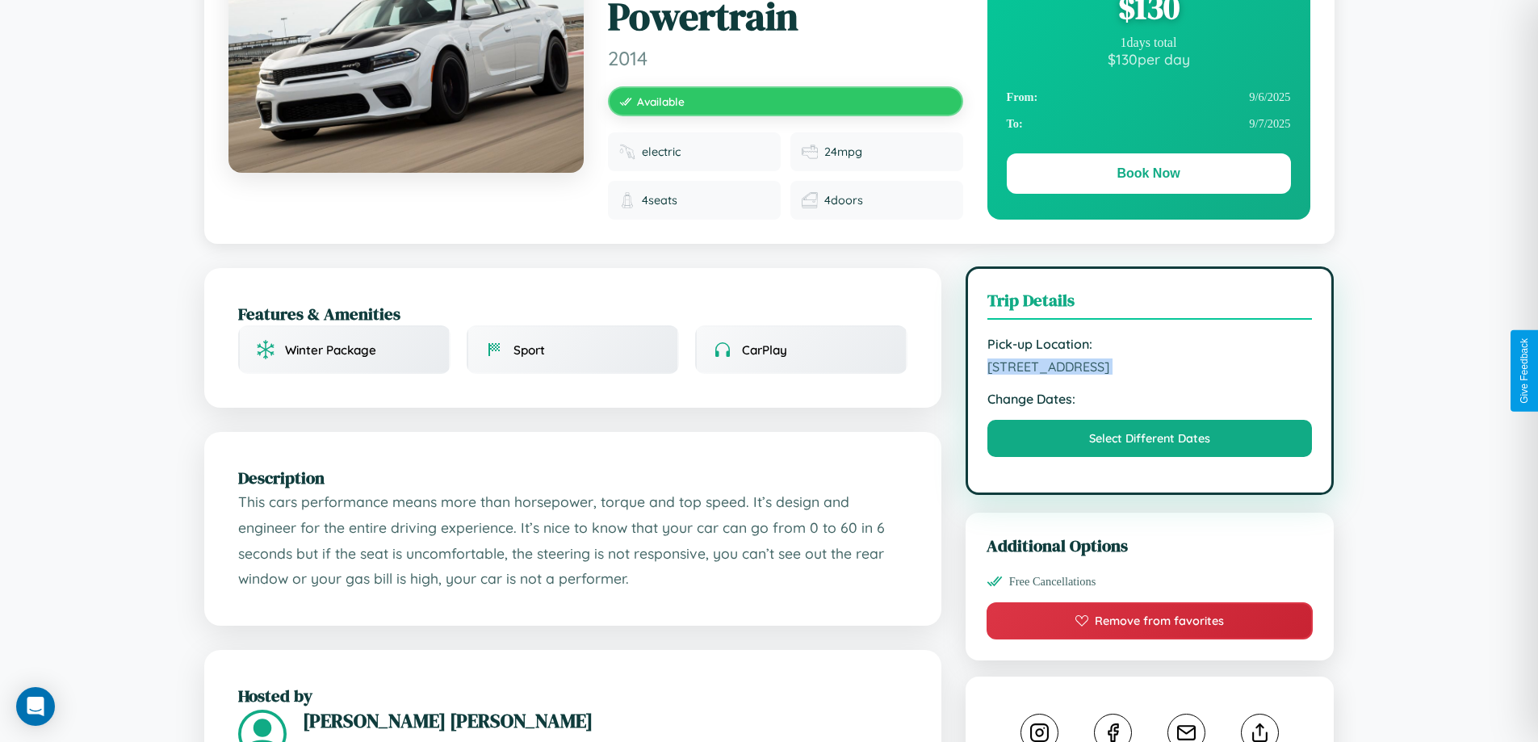
click at [1150, 369] on span "7443 Church Street Yokohama 61255 Japan" at bounding box center [1150, 367] width 325 height 16
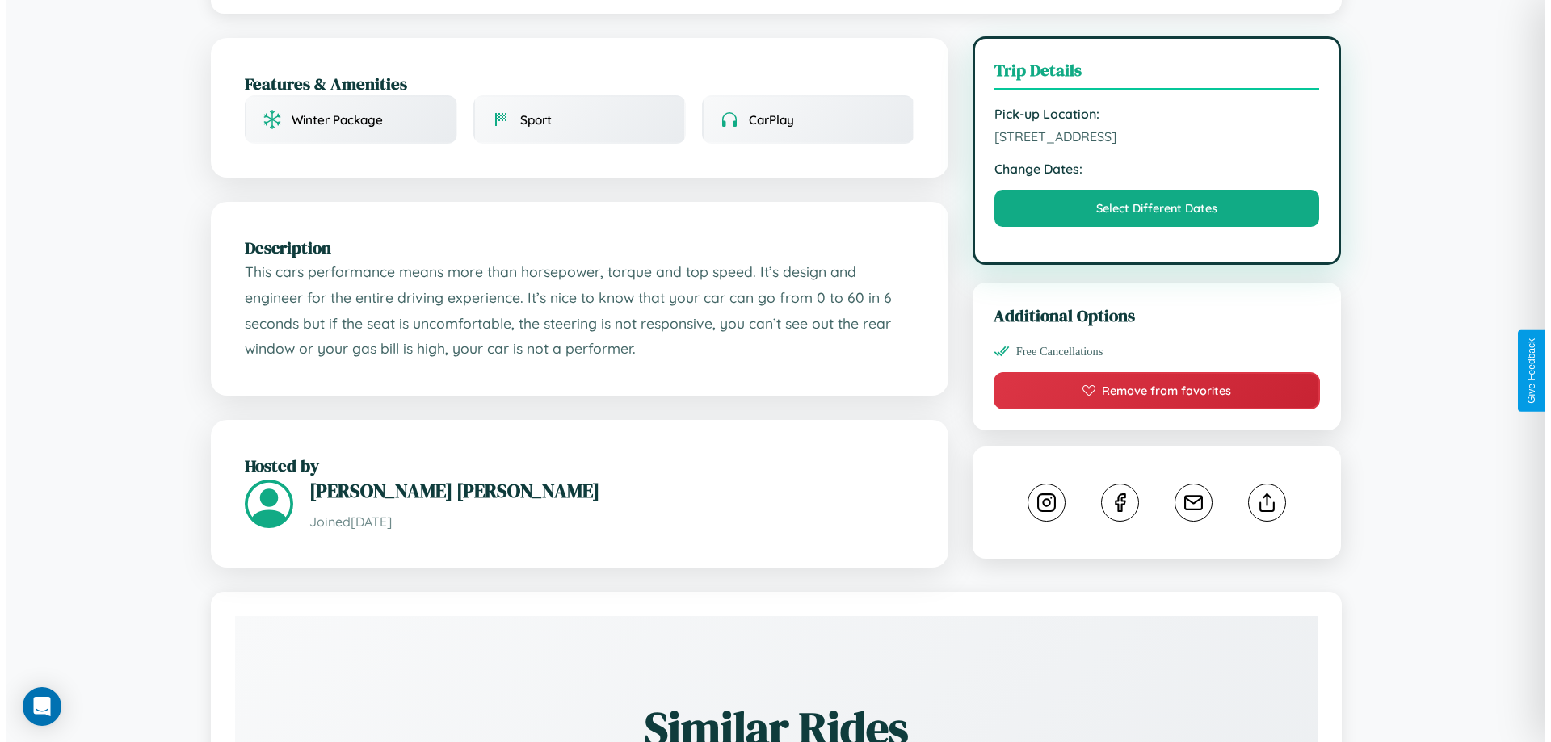
scroll to position [432, 0]
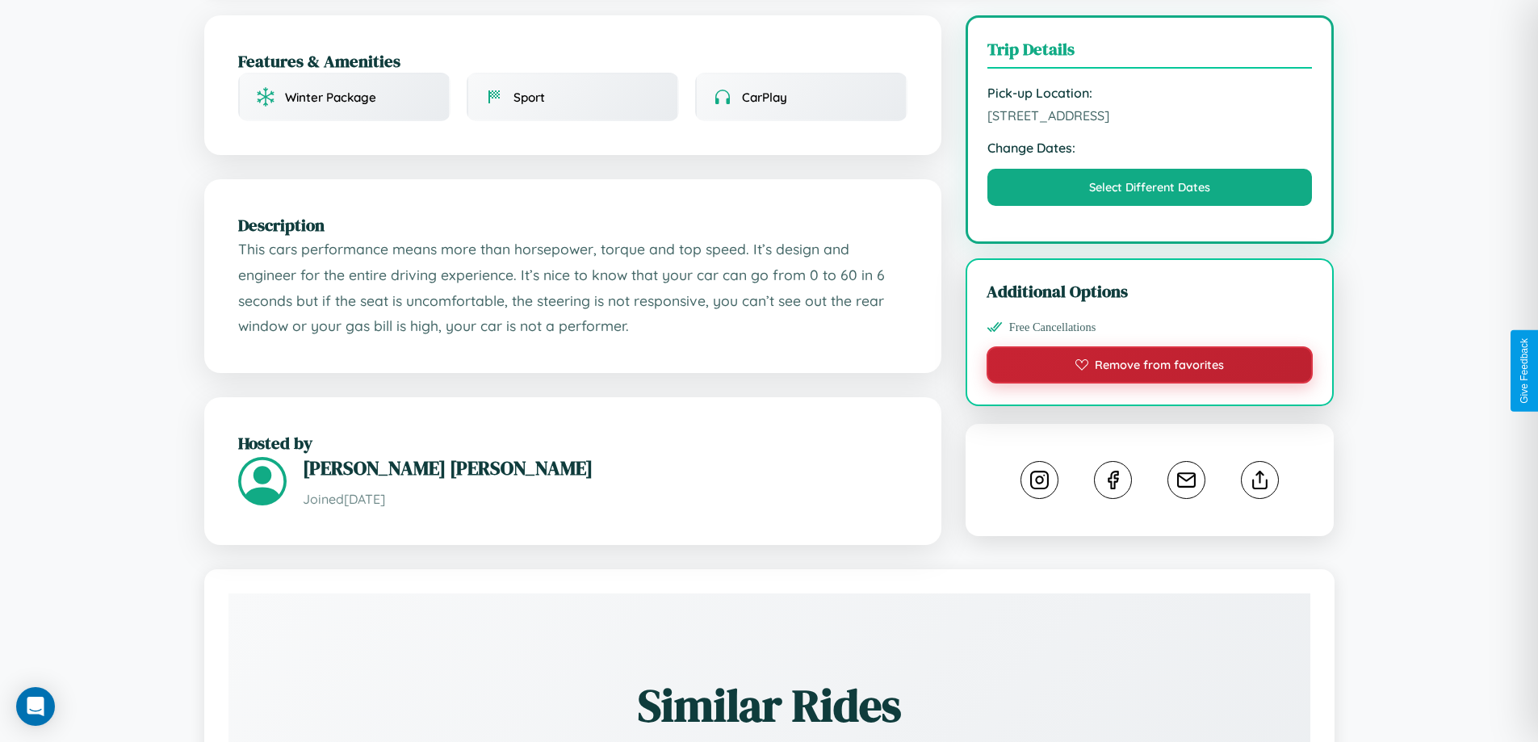
click at [1150, 367] on button "Remove from favorites" at bounding box center [1150, 364] width 327 height 37
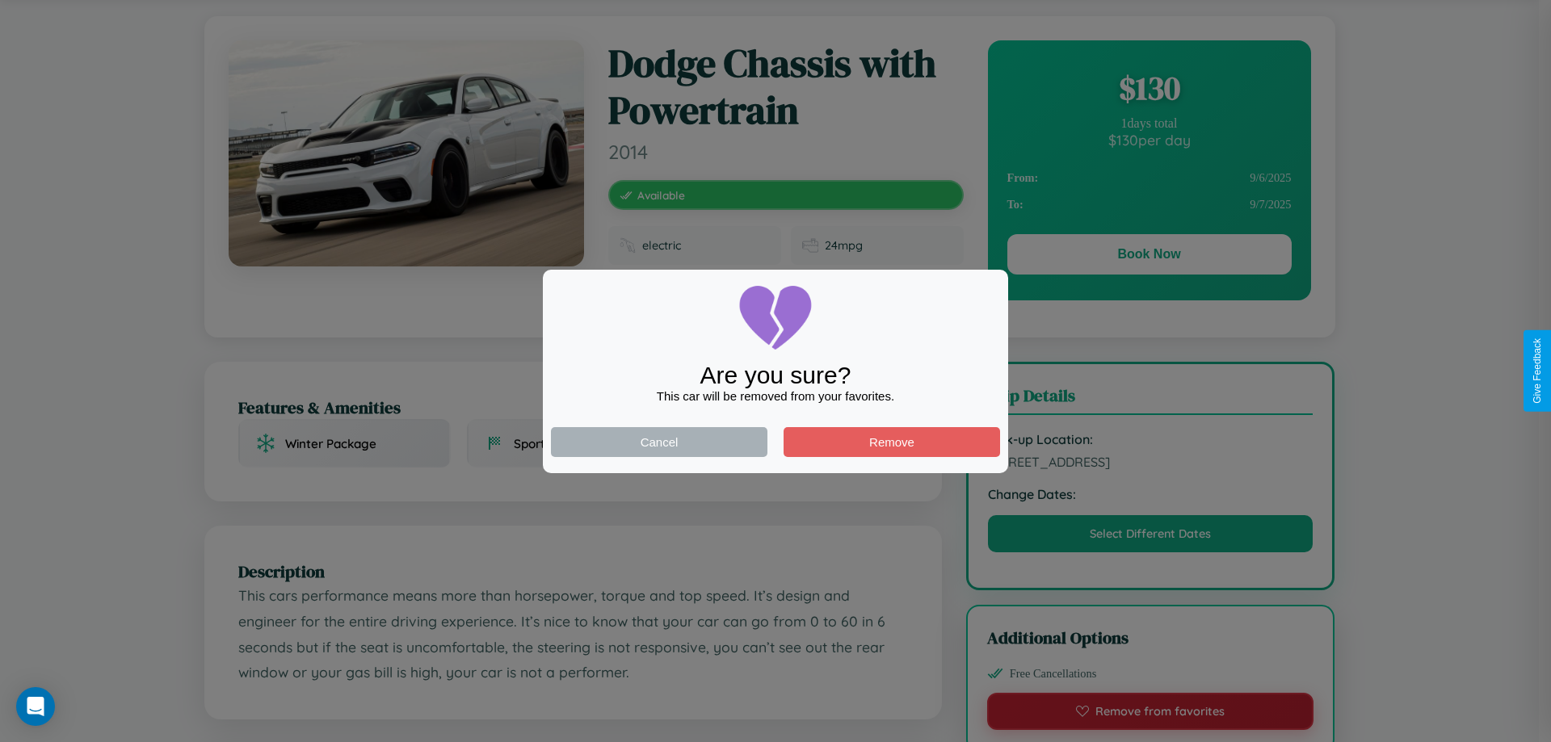
scroll to position [0, 0]
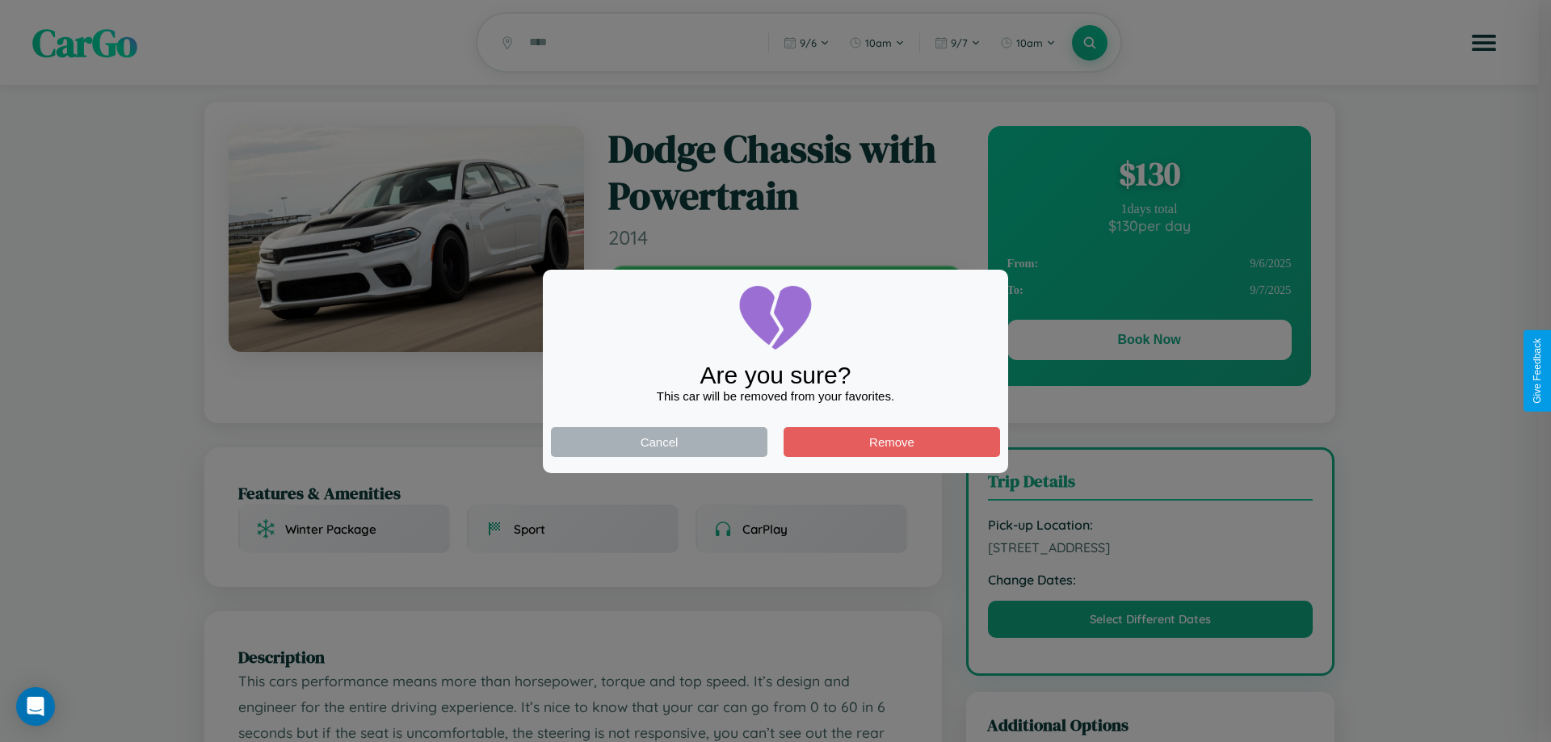
click at [1148, 342] on div at bounding box center [775, 371] width 1551 height 742
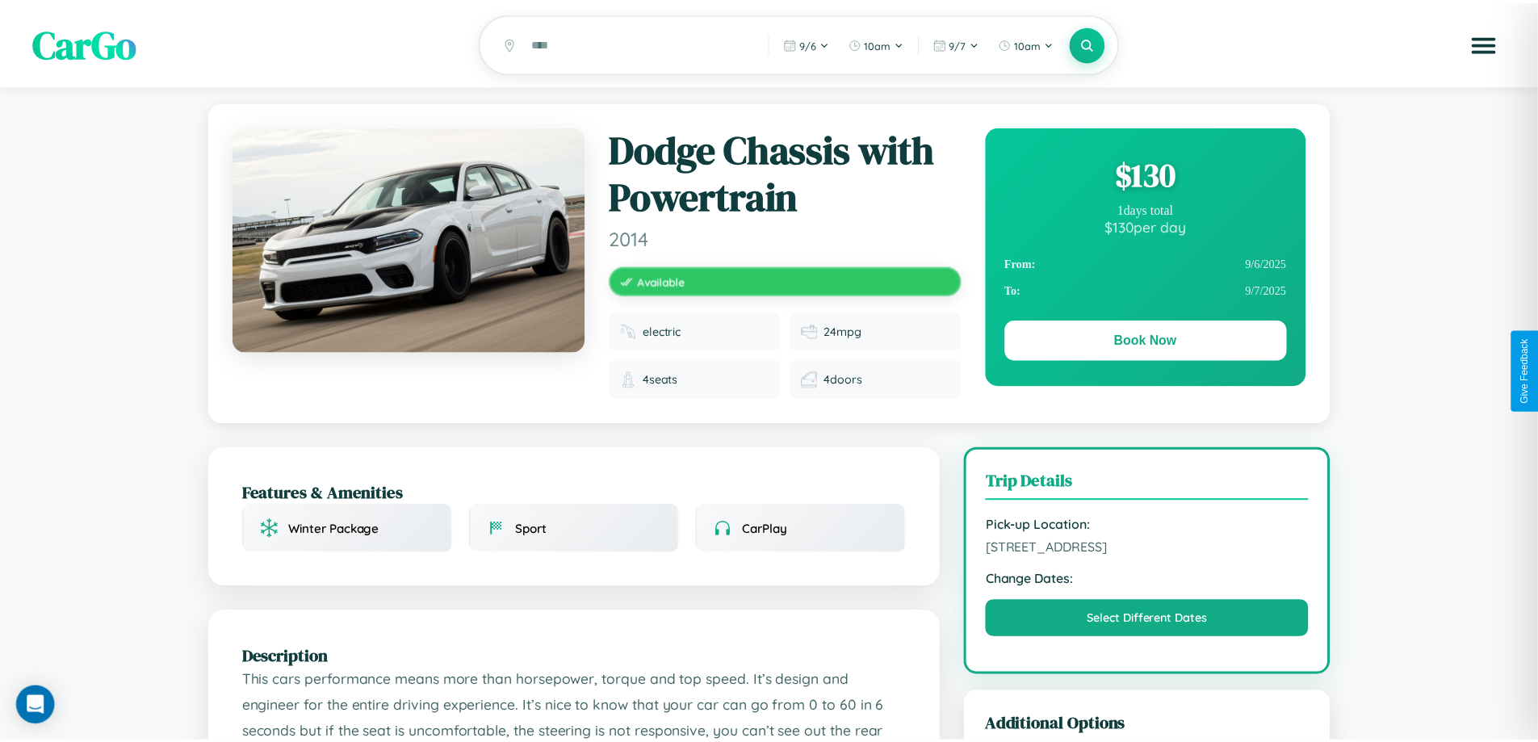
scroll to position [432, 0]
